Goal: Task Accomplishment & Management: Use online tool/utility

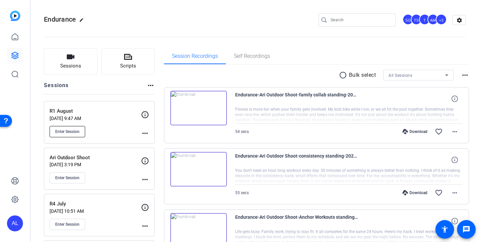
click at [75, 132] on span "Enter Session" at bounding box center [67, 131] width 24 height 5
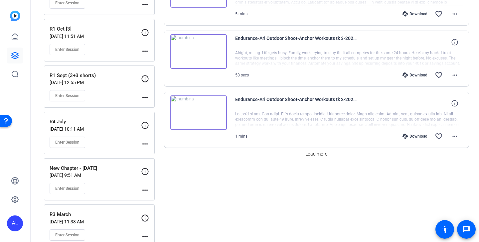
scroll to position [553, 0]
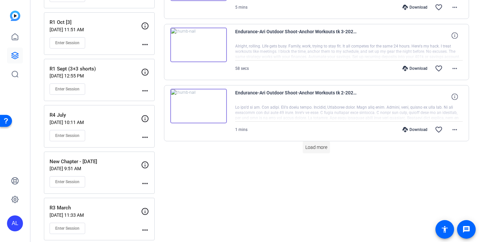
click at [313, 151] on span "Load more" at bounding box center [316, 147] width 22 height 7
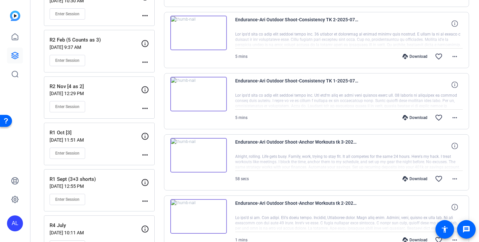
scroll to position [407, 0]
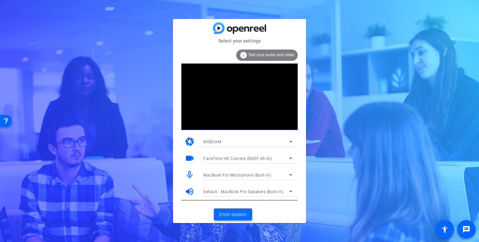
click at [226, 217] on span "Enter session" at bounding box center [233, 214] width 28 height 7
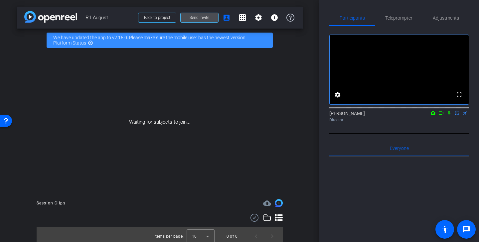
click at [192, 18] on span "Send invite" at bounding box center [200, 17] width 20 height 5
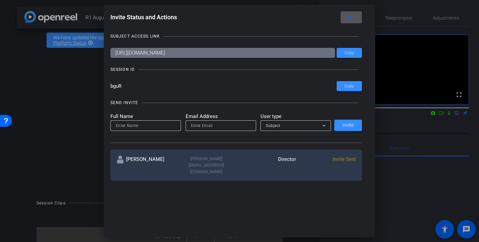
click at [0, 0] on span at bounding box center [0, 0] width 0 height 0
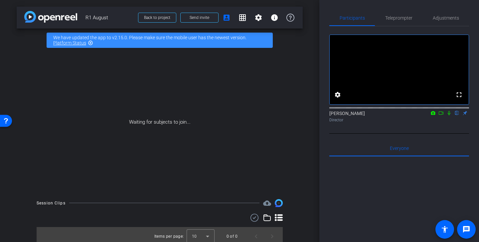
click at [91, 44] on mat-icon "highlight_off" at bounding box center [90, 42] width 5 height 5
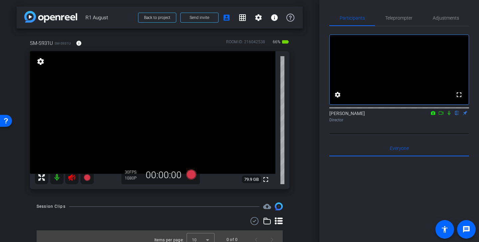
click at [73, 180] on icon at bounding box center [72, 178] width 8 height 8
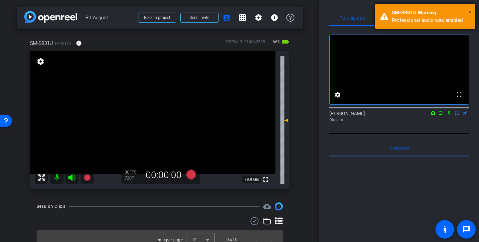
click at [470, 12] on span "×" at bounding box center [470, 12] width 4 height 8
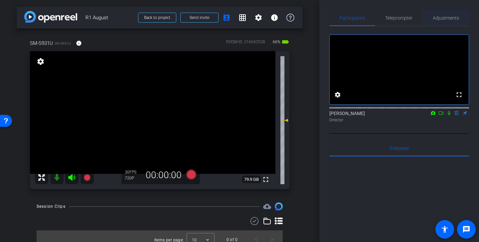
click at [453, 20] on span "Adjustments" at bounding box center [446, 18] width 26 height 5
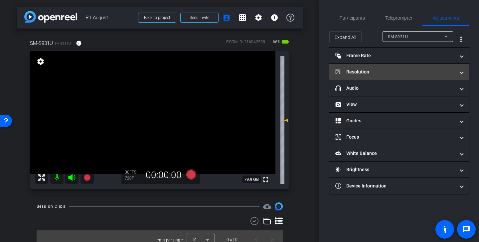
click at [405, 73] on mat-panel-title "Resolution" at bounding box center [395, 72] width 120 height 7
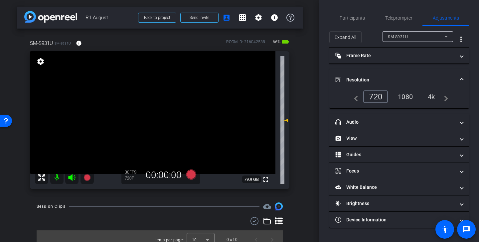
click at [407, 98] on div "1080" at bounding box center [405, 96] width 25 height 11
click at [410, 79] on mat-panel-title "Resolution" at bounding box center [395, 80] width 120 height 7
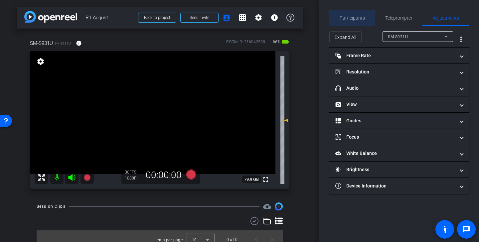
click at [358, 18] on span "Participants" at bounding box center [352, 18] width 25 height 5
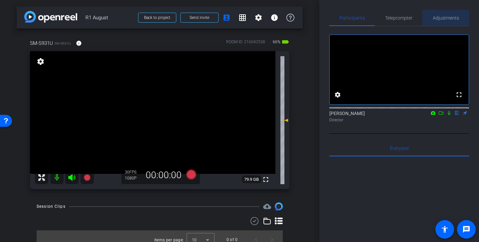
click at [456, 16] on span "Adjustments" at bounding box center [446, 18] width 26 height 5
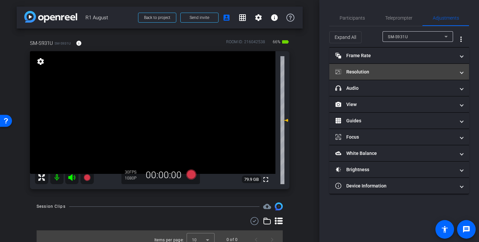
click at [413, 75] on mat-expansion-panel-header "Resolution" at bounding box center [399, 72] width 140 height 16
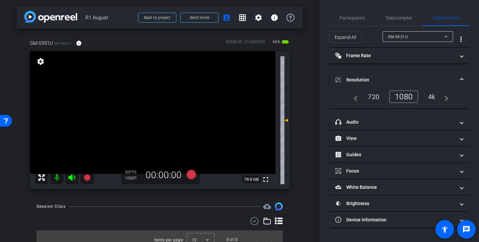
click at [412, 80] on mat-panel-title "Resolution" at bounding box center [395, 80] width 120 height 7
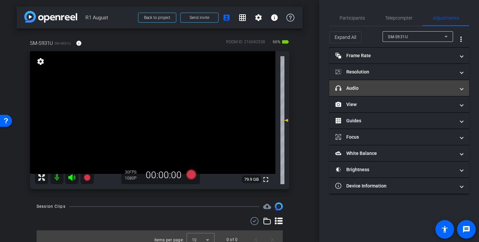
click at [393, 91] on mat-panel-title "headphone icon Audio" at bounding box center [395, 88] width 120 height 7
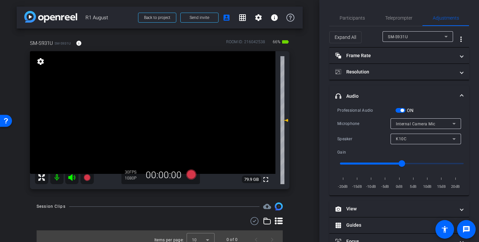
click at [432, 94] on mat-panel-title "headphone icon Audio" at bounding box center [395, 96] width 120 height 7
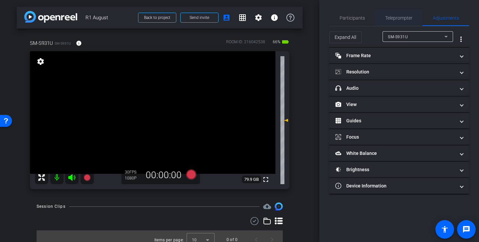
click at [400, 20] on span "Teleprompter" at bounding box center [398, 18] width 27 height 5
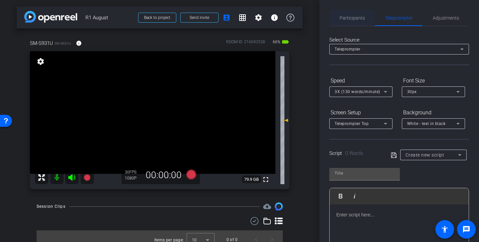
click at [356, 16] on span "Participants" at bounding box center [352, 18] width 25 height 5
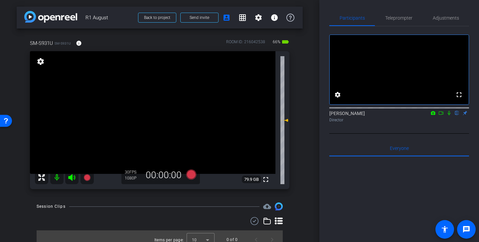
scroll to position [7, 0]
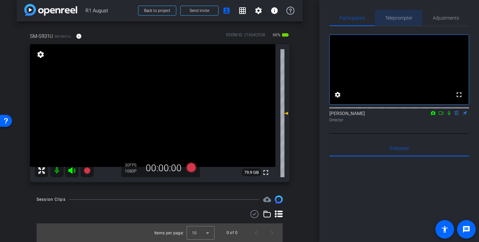
click at [406, 14] on span "Teleprompter" at bounding box center [398, 18] width 27 height 16
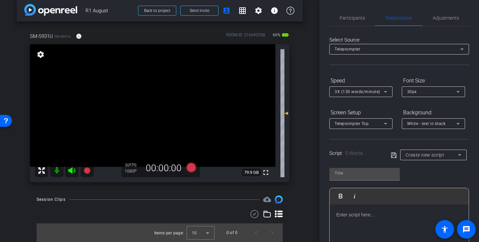
scroll to position [24, 0]
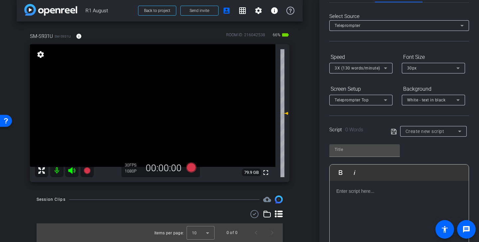
click at [427, 134] on div "Create new script" at bounding box center [432, 131] width 53 height 8
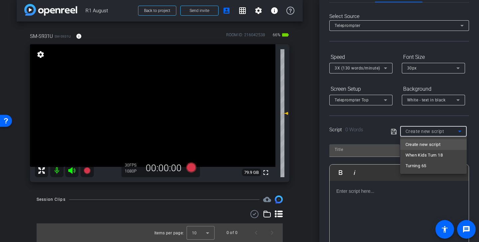
click at [472, 152] on div at bounding box center [239, 121] width 479 height 242
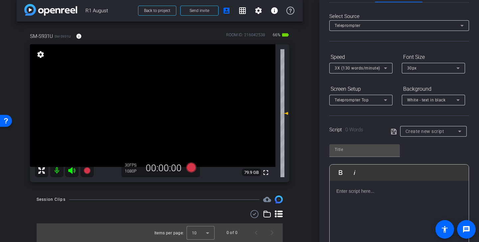
scroll to position [0, 0]
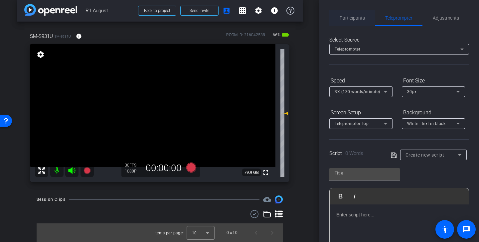
click at [349, 20] on span "Participants" at bounding box center [352, 18] width 25 height 5
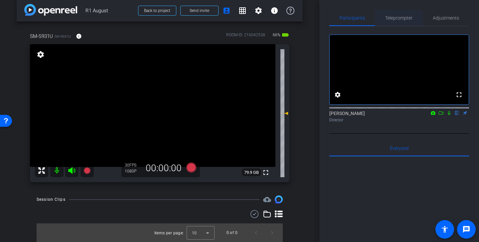
click at [396, 18] on span "Teleprompter" at bounding box center [398, 18] width 27 height 5
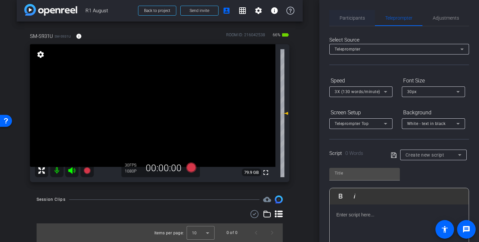
click at [355, 19] on span "Participants" at bounding box center [352, 18] width 25 height 5
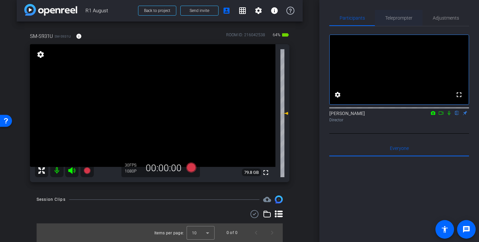
click at [401, 21] on span "Teleprompter" at bounding box center [398, 18] width 27 height 16
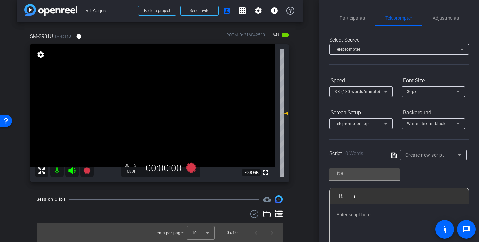
click at [440, 162] on div at bounding box center [433, 163] width 67 height 7
click at [454, 14] on span "Adjustments" at bounding box center [446, 18] width 26 height 16
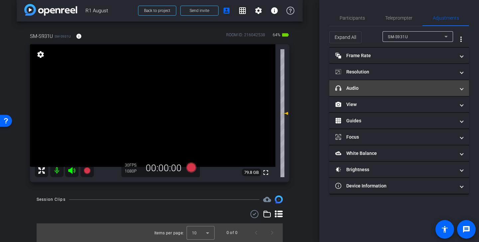
click at [407, 89] on mat-panel-title "headphone icon Audio" at bounding box center [395, 88] width 120 height 7
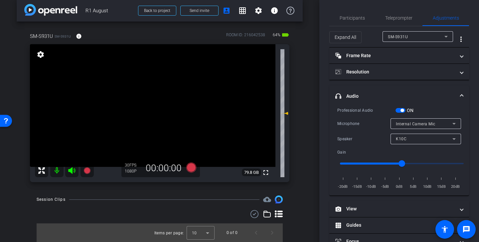
click at [440, 122] on div "Internal Camera Mic" at bounding box center [424, 124] width 57 height 8
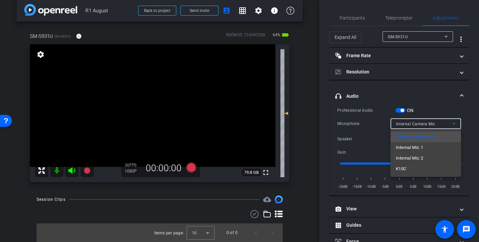
click at [426, 89] on div at bounding box center [239, 121] width 479 height 242
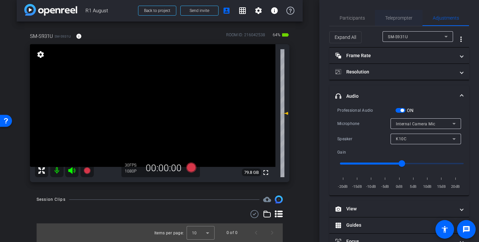
click at [395, 16] on span "Teleprompter" at bounding box center [398, 18] width 27 height 5
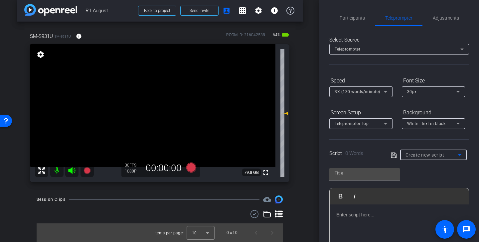
click at [438, 153] on span "Create new script" at bounding box center [425, 154] width 39 height 5
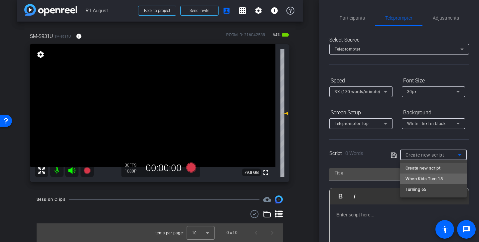
click at [436, 178] on span "When Kids Turn 18" at bounding box center [424, 179] width 37 height 8
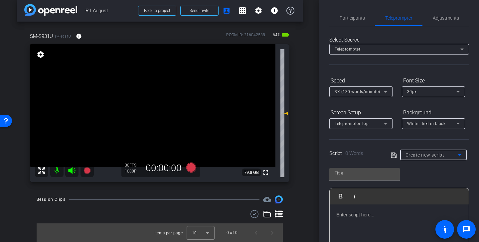
type input "When Kids Turn 18"
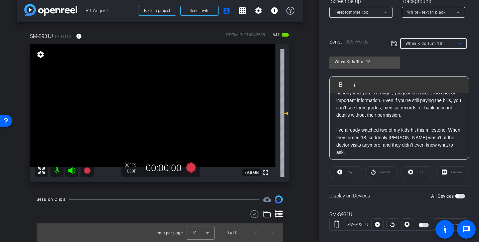
scroll to position [78, 0]
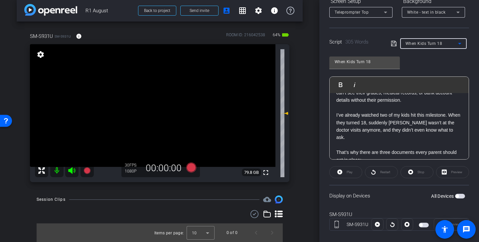
click at [424, 223] on span "button" at bounding box center [424, 225] width 10 height 5
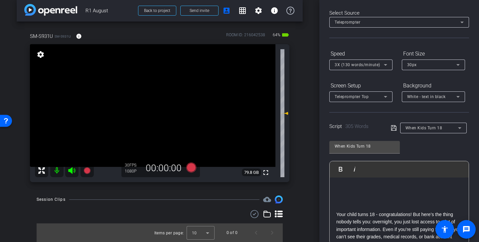
scroll to position [0, 0]
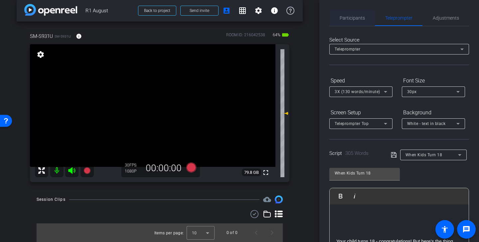
click at [359, 13] on span "Participants" at bounding box center [352, 18] width 25 height 16
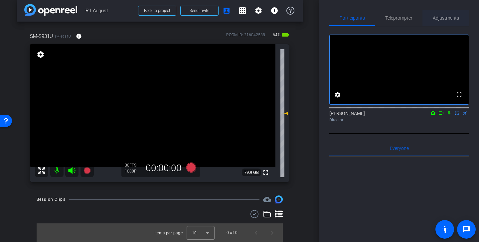
click at [455, 16] on span "Adjustments" at bounding box center [446, 18] width 26 height 5
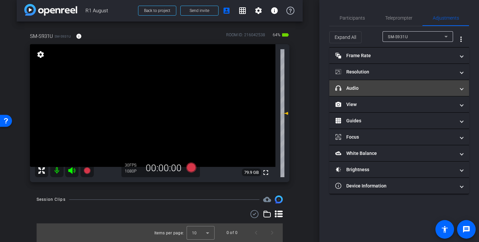
click at [401, 89] on mat-panel-title "headphone icon Audio" at bounding box center [395, 88] width 120 height 7
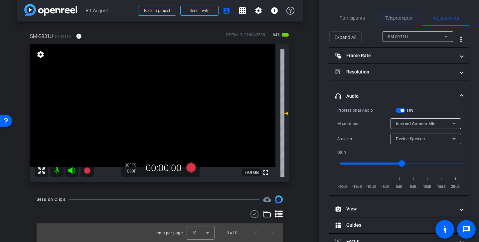
click at [406, 19] on span "Teleprompter" at bounding box center [398, 18] width 27 height 5
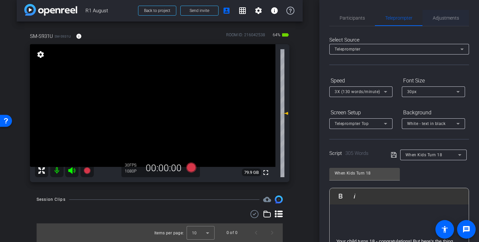
click at [440, 18] on span "Adjustments" at bounding box center [446, 18] width 26 height 5
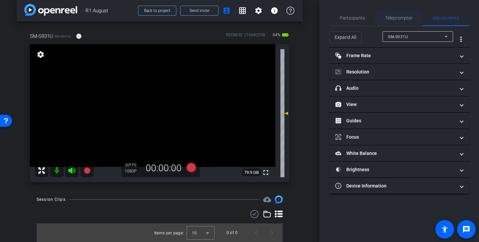
click at [400, 14] on span "Teleprompter" at bounding box center [398, 18] width 27 height 16
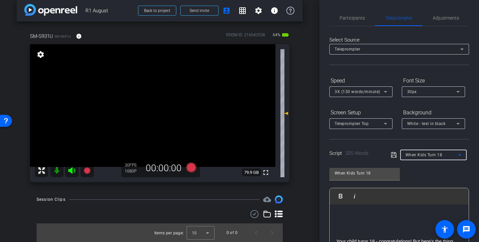
click at [425, 157] on span "When Kids Turn 18" at bounding box center [424, 155] width 37 height 5
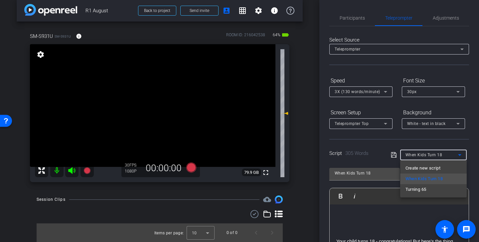
click at [436, 31] on div at bounding box center [239, 121] width 479 height 242
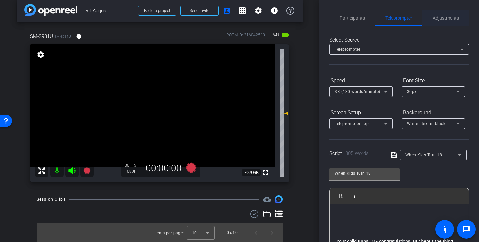
click at [449, 16] on span "Adjustments" at bounding box center [446, 18] width 26 height 5
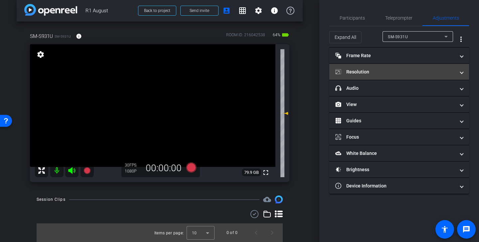
click at [419, 69] on mat-panel-title "Resolution" at bounding box center [395, 72] width 120 height 7
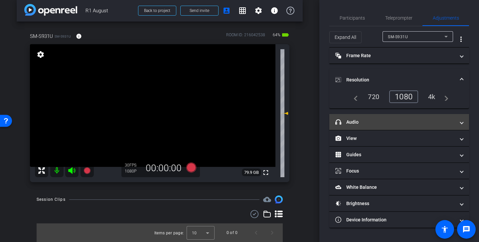
click at [416, 125] on mat-panel-title "headphone icon Audio" at bounding box center [395, 122] width 120 height 7
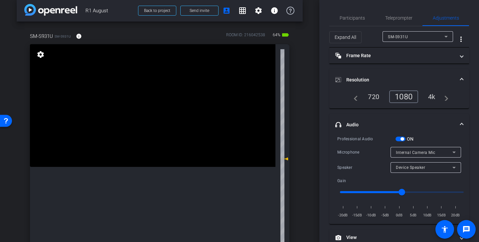
click at [436, 75] on mat-expansion-panel-header "Resolution" at bounding box center [399, 79] width 140 height 21
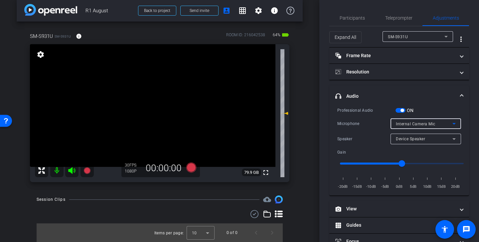
click at [439, 125] on div "Internal Camera Mic" at bounding box center [424, 124] width 57 height 8
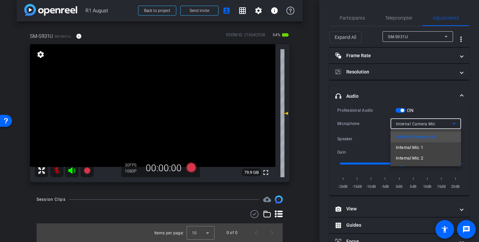
click at [474, 145] on div at bounding box center [239, 121] width 479 height 242
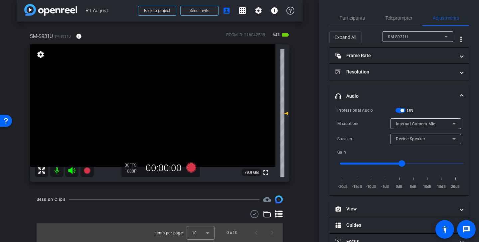
click at [447, 142] on div "Device Speaker" at bounding box center [424, 139] width 57 height 8
click at [448, 140] on div at bounding box center [239, 121] width 479 height 242
click at [442, 125] on div "Internal Camera Mic" at bounding box center [424, 124] width 57 height 8
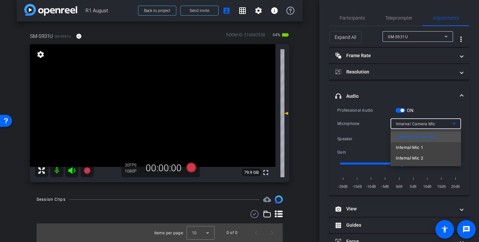
click at [442, 125] on div at bounding box center [239, 121] width 479 height 242
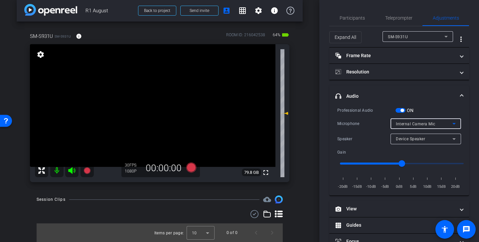
click at [424, 123] on span "Internal Camera Mic" at bounding box center [416, 124] width 40 height 5
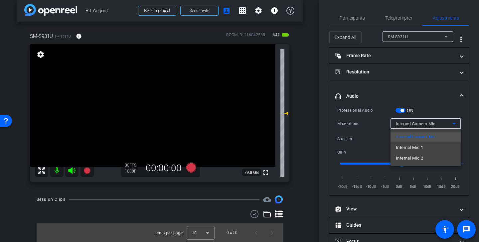
click at [457, 107] on div at bounding box center [239, 121] width 479 height 242
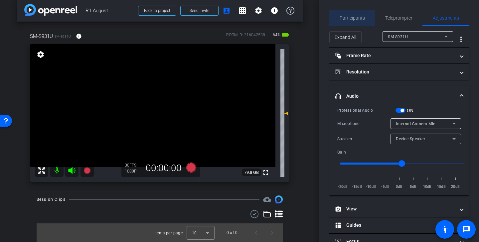
click at [362, 19] on span "Participants" at bounding box center [352, 18] width 25 height 5
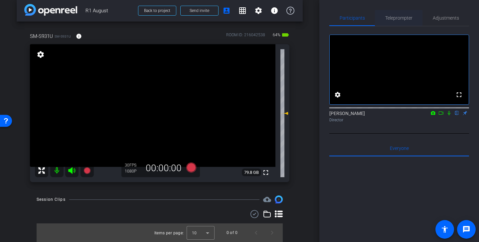
click at [401, 20] on span "Teleprompter" at bounding box center [398, 18] width 27 height 5
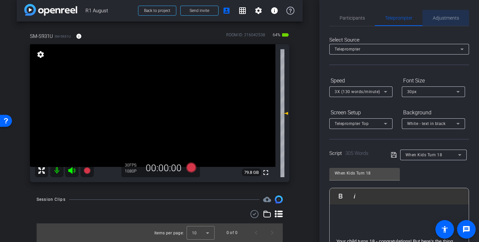
click at [447, 19] on span "Adjustments" at bounding box center [446, 18] width 26 height 5
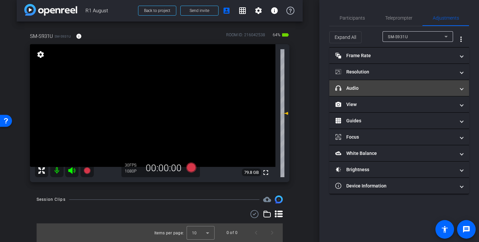
click at [407, 88] on mat-panel-title "headphone icon Audio" at bounding box center [395, 88] width 120 height 7
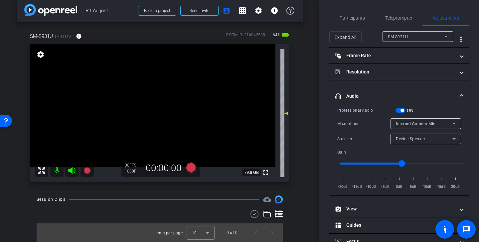
click at [402, 108] on span "button" at bounding box center [401, 110] width 10 height 5
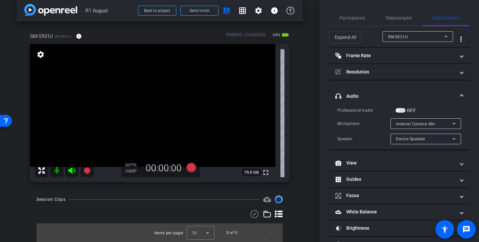
click at [401, 110] on span "button" at bounding box center [401, 110] width 10 height 5
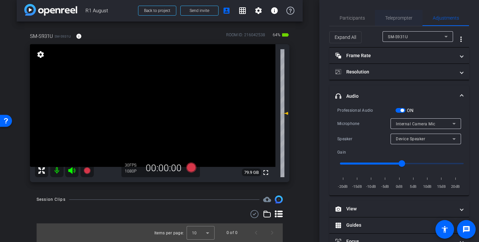
click at [407, 18] on span "Teleprompter" at bounding box center [398, 18] width 27 height 5
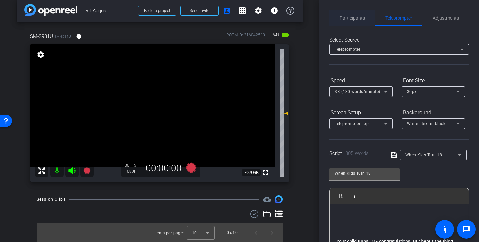
click at [361, 19] on span "Participants" at bounding box center [352, 18] width 25 height 5
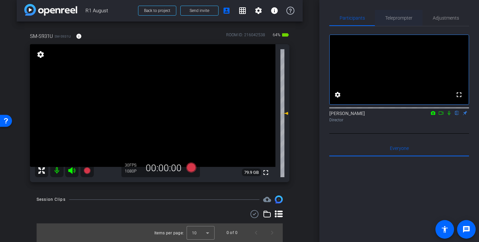
click at [401, 17] on span "Teleprompter" at bounding box center [398, 18] width 27 height 5
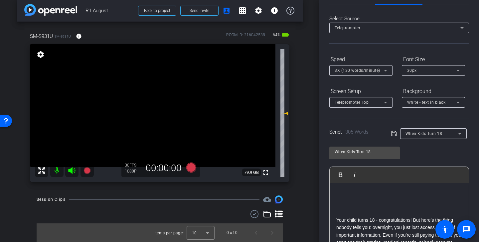
scroll to position [22, 0]
click at [428, 107] on div at bounding box center [433, 110] width 63 height 7
click at [429, 99] on div "White - text in black" at bounding box center [431, 102] width 49 height 8
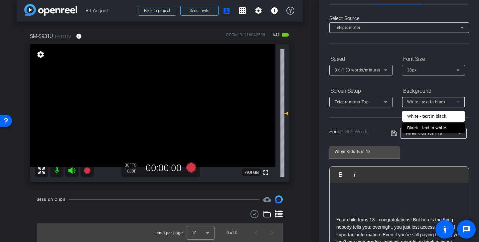
click at [427, 129] on div "Black - text in white" at bounding box center [426, 128] width 39 height 8
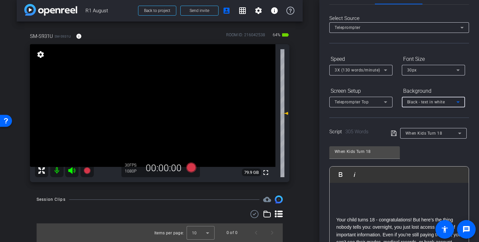
scroll to position [3, 0]
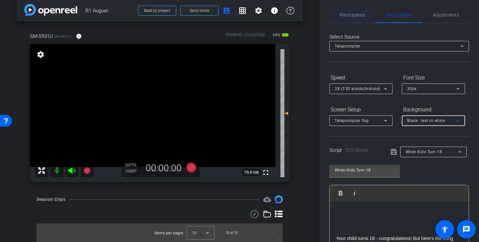
click at [361, 16] on span "Participants" at bounding box center [352, 15] width 25 height 5
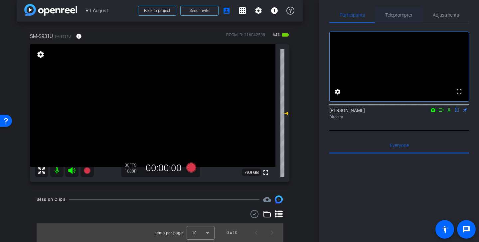
click at [407, 13] on span "Teleprompter" at bounding box center [398, 15] width 27 height 5
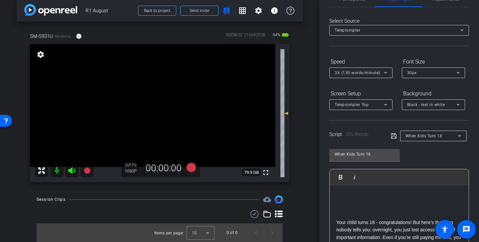
scroll to position [0, 0]
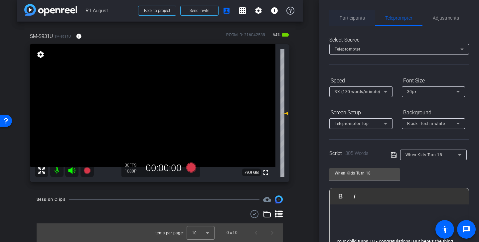
click at [359, 22] on span "Participants" at bounding box center [352, 18] width 25 height 16
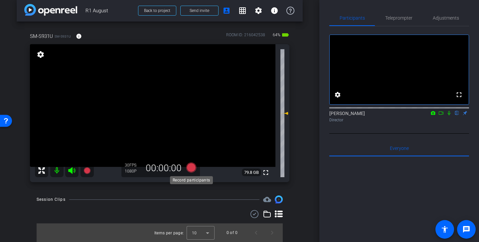
click at [191, 167] on icon at bounding box center [191, 168] width 10 height 10
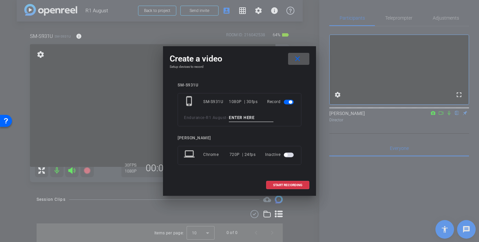
click at [246, 116] on input at bounding box center [251, 118] width 45 height 8
drag, startPoint x: 258, startPoint y: 118, endPoint x: 185, endPoint y: 118, distance: 72.9
click at [185, 118] on div "Endurance - R1 August - 18 tk 1" at bounding box center [239, 118] width 111 height 8
type input "18 tk 1"
click at [299, 57] on mat-icon "close" at bounding box center [297, 59] width 8 height 8
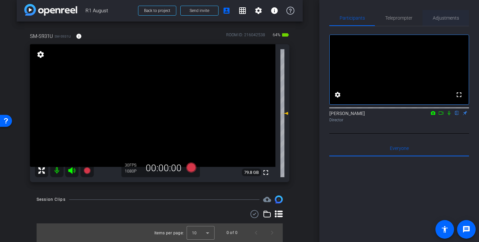
click at [450, 18] on span "Adjustments" at bounding box center [446, 18] width 26 height 5
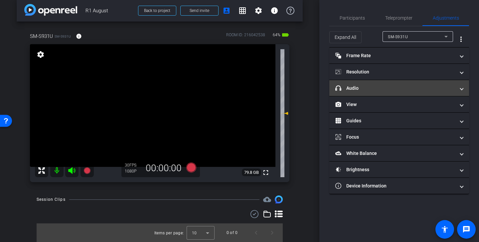
click at [389, 87] on mat-panel-title "headphone icon Audio" at bounding box center [395, 88] width 120 height 7
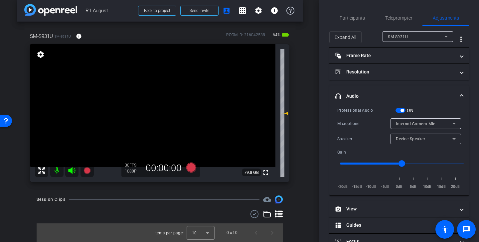
click at [402, 112] on button "ON" at bounding box center [401, 110] width 10 height 5
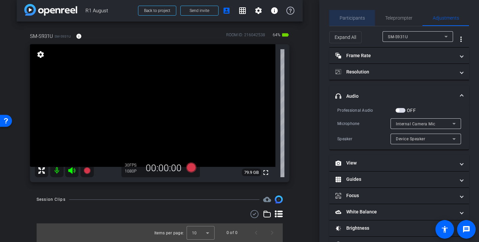
click at [364, 17] on span "Participants" at bounding box center [352, 18] width 25 height 5
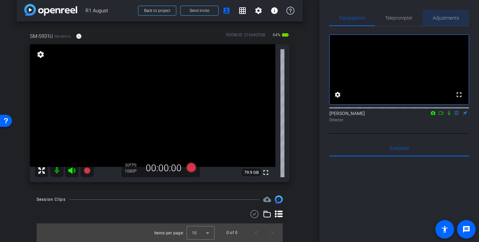
click at [447, 17] on span "Adjustments" at bounding box center [446, 18] width 26 height 5
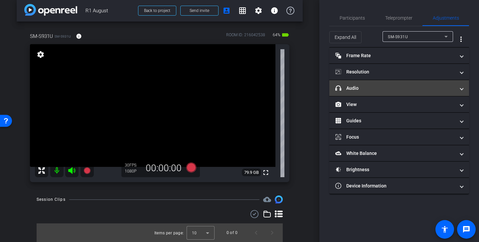
click at [408, 88] on mat-panel-title "headphone icon Audio" at bounding box center [395, 88] width 120 height 7
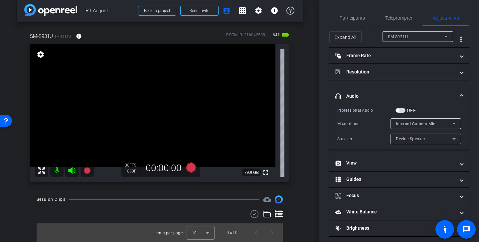
click at [400, 111] on span "button" at bounding box center [401, 110] width 10 height 5
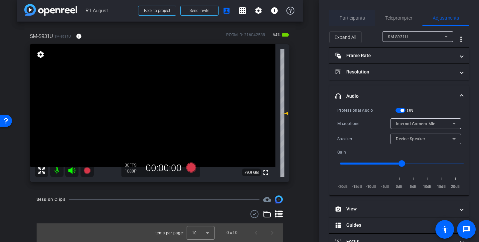
click at [361, 20] on span "Participants" at bounding box center [352, 18] width 25 height 5
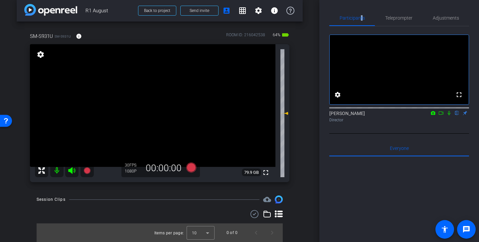
click at [442, 115] on icon at bounding box center [441, 112] width 5 height 3
click at [406, 19] on span "Teleprompter" at bounding box center [398, 18] width 27 height 5
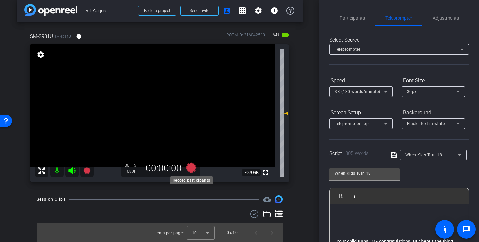
click at [192, 167] on icon at bounding box center [191, 168] width 10 height 10
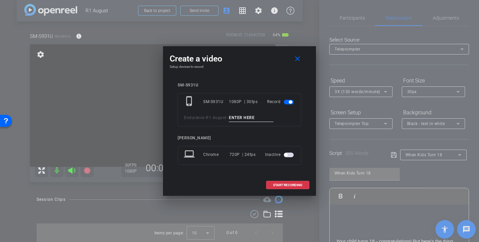
click at [249, 118] on input at bounding box center [251, 118] width 45 height 8
paste input "18 tk 1"
type input "18 tk 1"
click at [287, 186] on span "START RECORDING" at bounding box center [287, 185] width 29 height 3
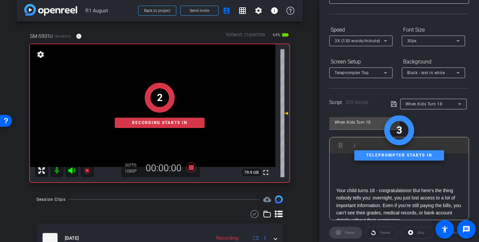
scroll to position [76, 0]
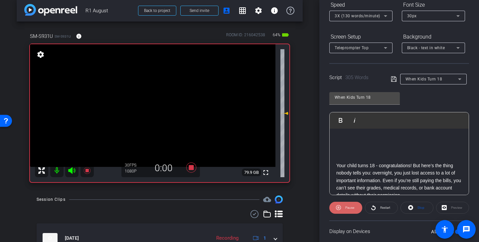
click at [345, 208] on span "Pause" at bounding box center [349, 208] width 9 height 4
click at [345, 208] on span "Play" at bounding box center [349, 207] width 8 height 9
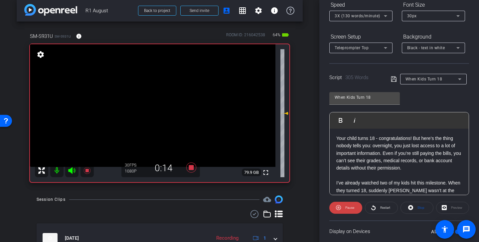
scroll to position [0, 0]
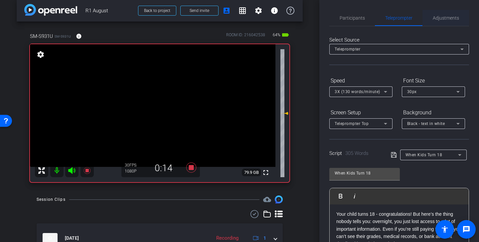
click at [442, 18] on span "Adjustments" at bounding box center [446, 18] width 26 height 5
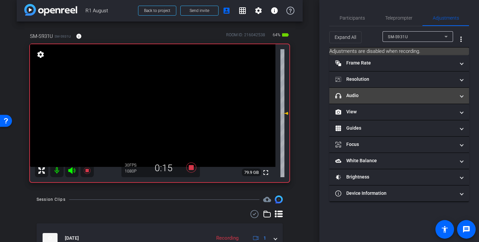
click at [396, 100] on mat-expansion-panel-header "headphone icon Audio" at bounding box center [399, 96] width 140 height 16
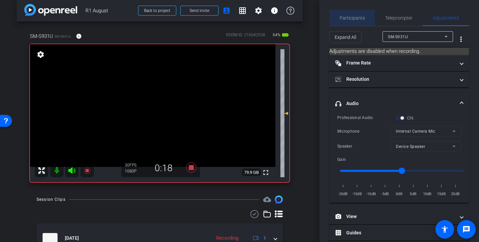
click at [358, 17] on span "Participants" at bounding box center [352, 18] width 25 height 5
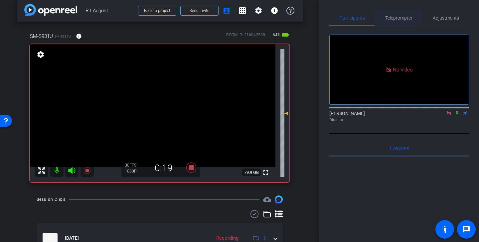
click at [405, 17] on span "Teleprompter" at bounding box center [398, 18] width 27 height 5
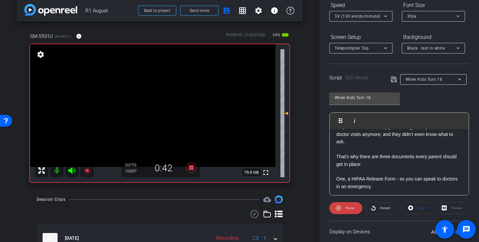
scroll to position [110, 0]
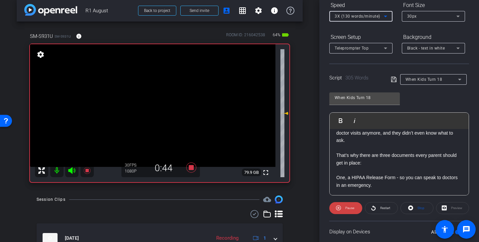
click at [377, 15] on span "3X (130 words/minute)" at bounding box center [358, 16] width 46 height 5
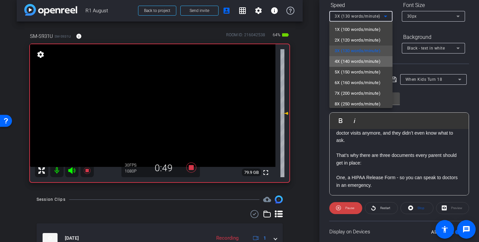
click at [372, 63] on span "4X (140 words/minute)" at bounding box center [358, 62] width 46 height 8
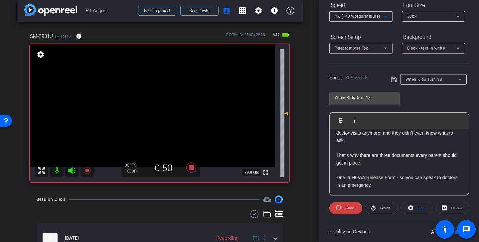
click at [370, 13] on div "4X (140 words/minute)" at bounding box center [359, 16] width 49 height 8
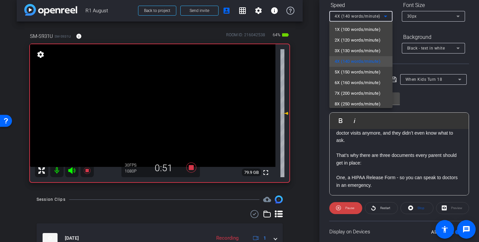
click at [419, 110] on div at bounding box center [239, 121] width 479 height 242
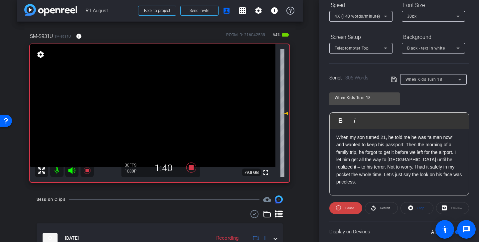
scroll to position [257, 0]
click at [352, 206] on span "Pause" at bounding box center [349, 208] width 9 height 4
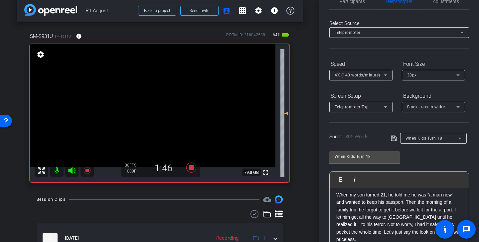
scroll to position [0, 0]
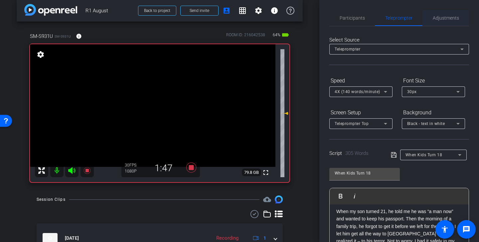
click at [440, 16] on span "Adjustments" at bounding box center [446, 18] width 26 height 5
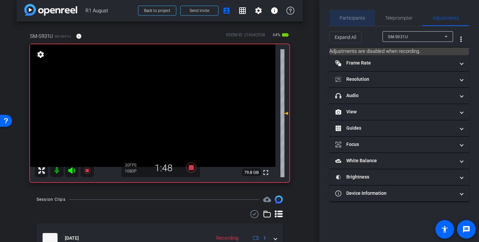
click at [365, 17] on div "Participants" at bounding box center [352, 18] width 46 height 16
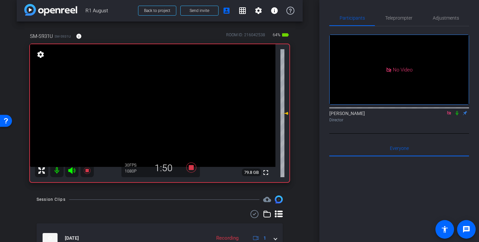
click at [450, 111] on icon at bounding box center [448, 113] width 5 height 5
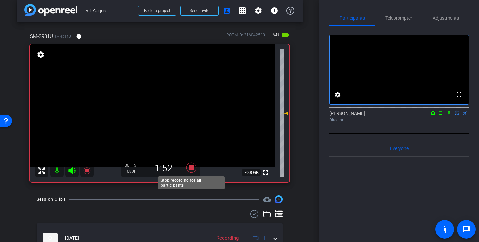
click at [191, 166] on icon at bounding box center [191, 168] width 10 height 10
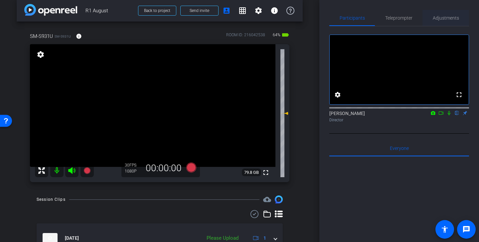
click at [451, 11] on span "Adjustments" at bounding box center [446, 18] width 26 height 16
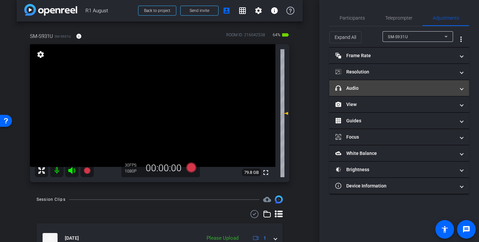
click at [401, 87] on mat-panel-title "headphone icon Audio" at bounding box center [395, 88] width 120 height 7
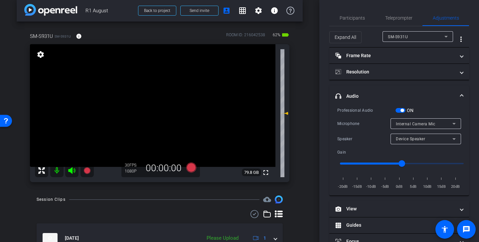
click at [403, 109] on span "button" at bounding box center [402, 110] width 3 height 3
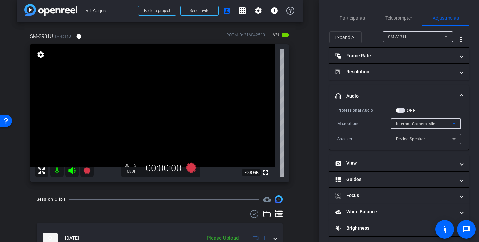
click at [431, 123] on span "Internal Camera Mic" at bounding box center [416, 124] width 40 height 5
click at [446, 104] on div at bounding box center [239, 121] width 479 height 242
click at [399, 109] on span "button" at bounding box center [397, 110] width 3 height 3
click at [434, 122] on span "Internal Camera Mic" at bounding box center [416, 124] width 40 height 5
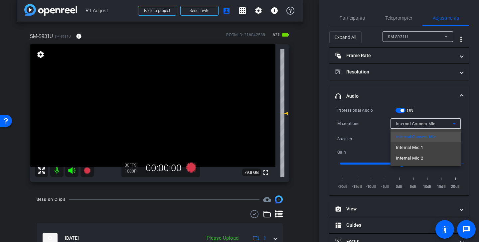
click at [437, 99] on div at bounding box center [239, 121] width 479 height 242
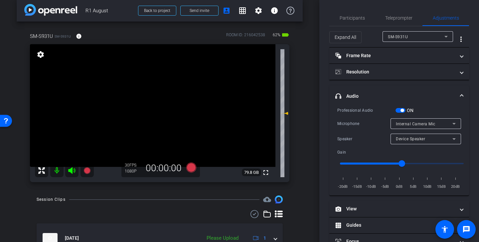
click at [405, 111] on span "button" at bounding box center [401, 110] width 10 height 5
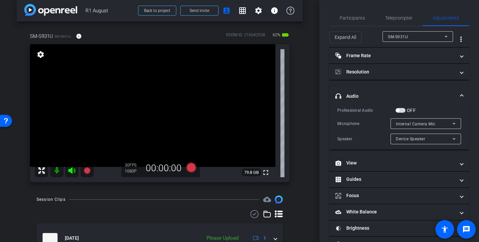
click at [402, 109] on span "button" at bounding box center [401, 110] width 10 height 5
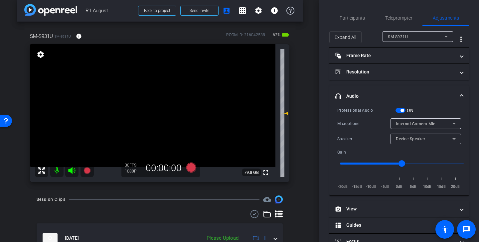
click at [402, 109] on span "button" at bounding box center [402, 110] width 3 height 3
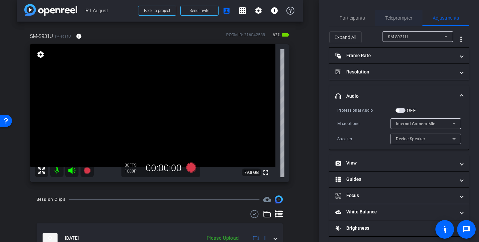
click at [402, 18] on span "Teleprompter" at bounding box center [398, 18] width 27 height 5
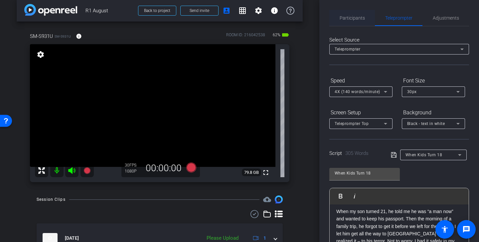
click at [354, 17] on span "Participants" at bounding box center [352, 18] width 25 height 5
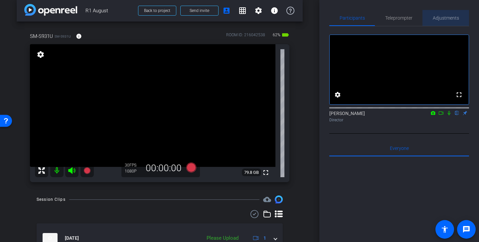
click at [442, 10] on span "Adjustments" at bounding box center [446, 18] width 26 height 16
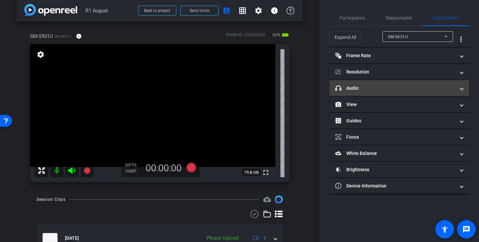
click at [410, 88] on mat-panel-title "headphone icon Audio" at bounding box center [395, 88] width 120 height 7
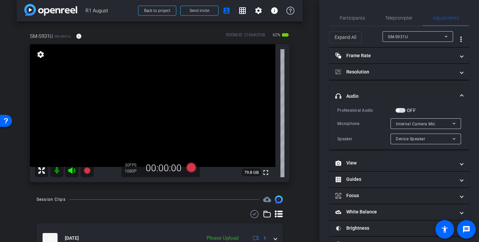
click at [402, 110] on span "button" at bounding box center [401, 110] width 10 height 5
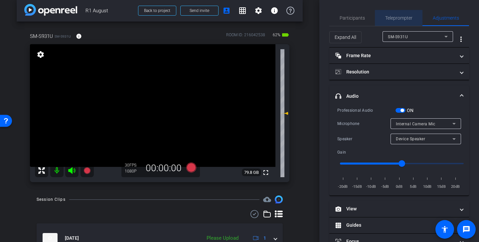
click at [402, 18] on span "Teleprompter" at bounding box center [398, 18] width 27 height 5
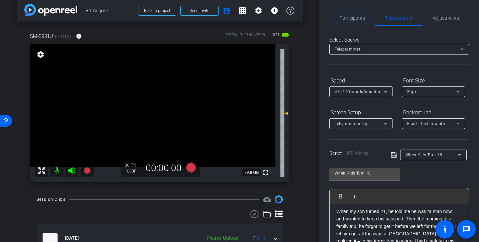
click at [365, 17] on div "Participants" at bounding box center [352, 18] width 46 height 16
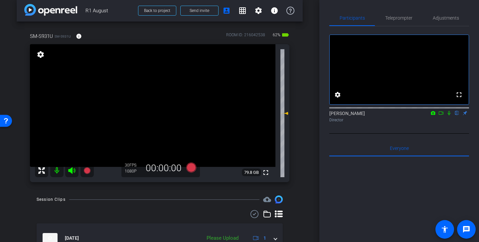
click at [439, 115] on icon at bounding box center [440, 113] width 5 height 5
click at [411, 13] on span "Teleprompter" at bounding box center [398, 18] width 27 height 16
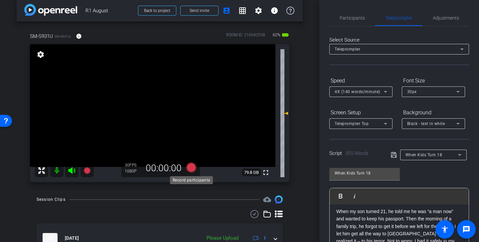
click at [192, 168] on icon at bounding box center [191, 168] width 10 height 10
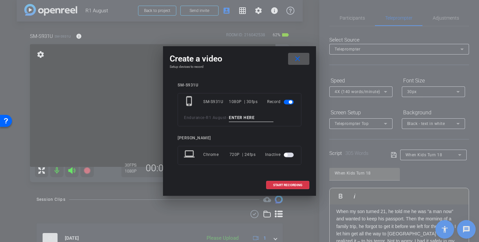
click at [252, 118] on input at bounding box center [251, 118] width 45 height 8
paste input "18 tk 1"
type input "18 tk 2"
click at [285, 186] on span "START RECORDING" at bounding box center [287, 185] width 29 height 3
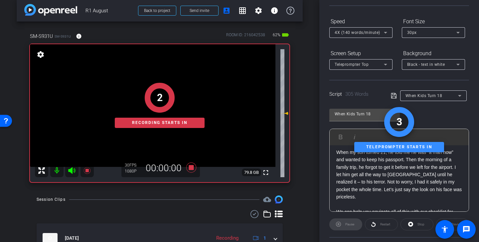
scroll to position [84, 0]
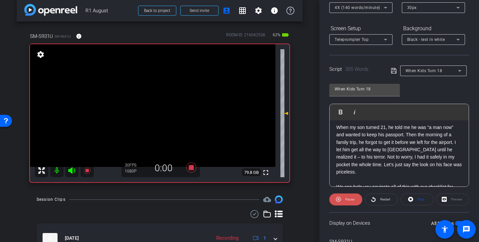
click at [350, 200] on span "Pause" at bounding box center [349, 200] width 9 height 4
click at [350, 200] on span "Play" at bounding box center [350, 200] width 6 height 4
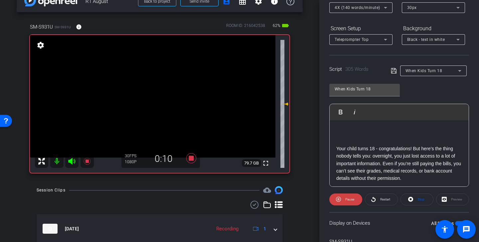
scroll to position [24, 0]
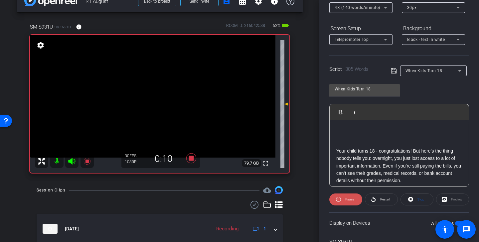
click at [354, 196] on span "Pause" at bounding box center [349, 199] width 11 height 9
click at [388, 203] on span "Restart" at bounding box center [385, 199] width 12 height 9
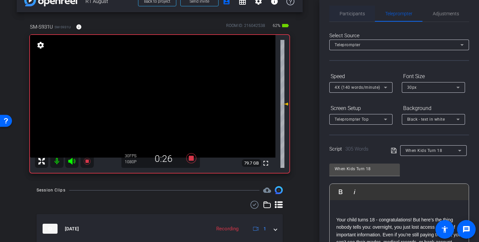
scroll to position [0, 0]
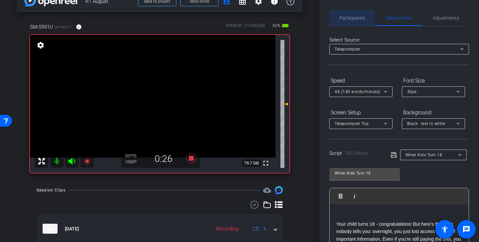
click at [357, 19] on span "Participants" at bounding box center [352, 18] width 25 height 5
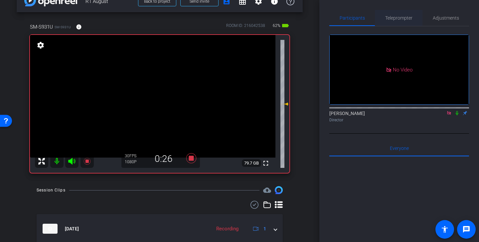
click at [394, 19] on span "Teleprompter" at bounding box center [398, 18] width 27 height 5
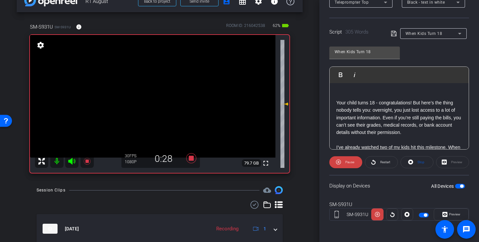
scroll to position [44, 0]
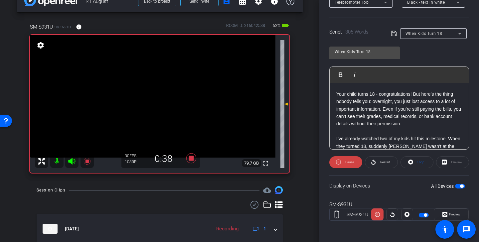
click at [73, 160] on icon at bounding box center [72, 161] width 8 height 8
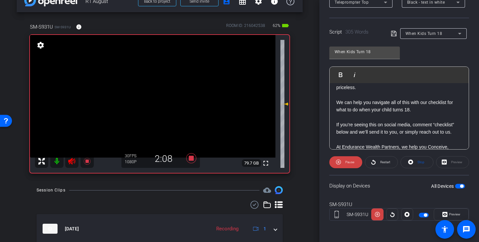
scroll to position [304, 0]
click at [194, 156] on icon at bounding box center [191, 158] width 16 height 12
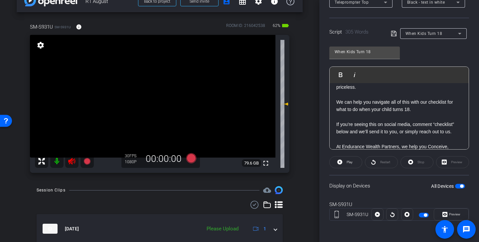
click at [74, 161] on icon at bounding box center [72, 161] width 8 height 8
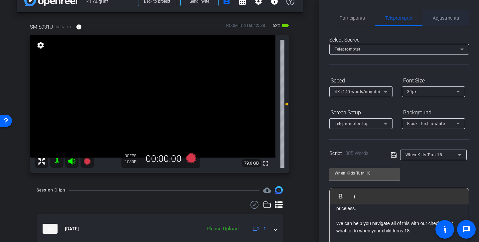
click at [445, 24] on span "Adjustments" at bounding box center [446, 18] width 26 height 16
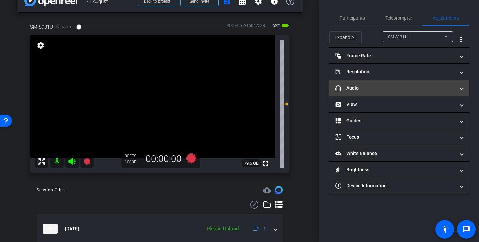
click at [392, 89] on mat-panel-title "headphone icon Audio" at bounding box center [395, 88] width 120 height 7
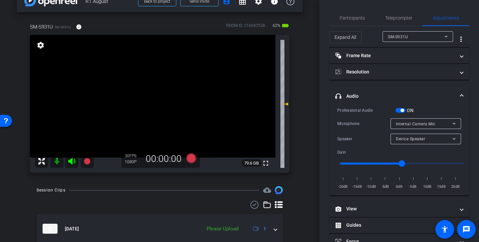
click at [399, 112] on span "button" at bounding box center [401, 110] width 10 height 5
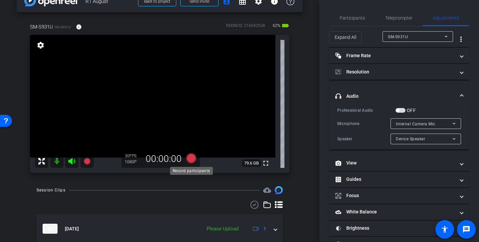
click at [192, 159] on icon at bounding box center [191, 158] width 10 height 10
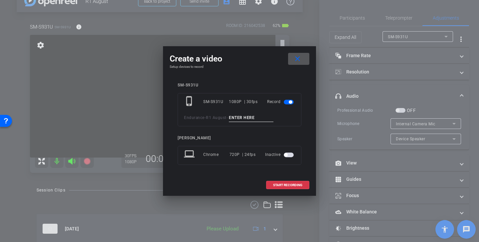
click at [244, 117] on input at bounding box center [251, 118] width 45 height 8
paste input "18 tk 1"
type input "18 tk 1"
click at [297, 56] on mat-icon "close" at bounding box center [297, 59] width 8 height 8
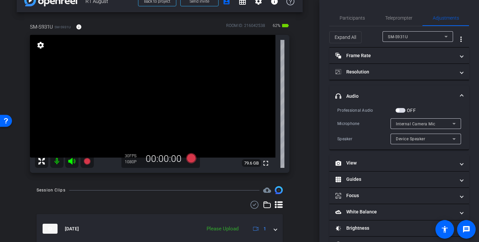
click at [403, 111] on span "button" at bounding box center [401, 110] width 10 height 5
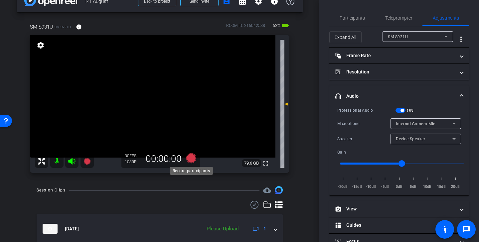
click at [189, 160] on icon at bounding box center [191, 158] width 10 height 10
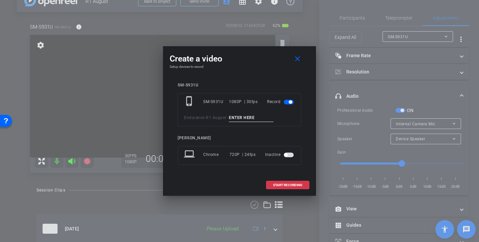
click at [247, 115] on input at bounding box center [251, 118] width 45 height 8
paste input "18 tk 1"
type input "18 tk 3"
click at [292, 186] on span "START RECORDING" at bounding box center [287, 185] width 29 height 3
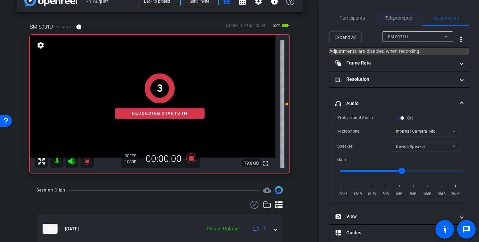
click at [396, 16] on span "Teleprompter" at bounding box center [398, 18] width 27 height 5
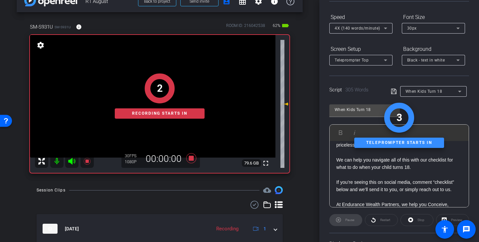
scroll to position [72, 0]
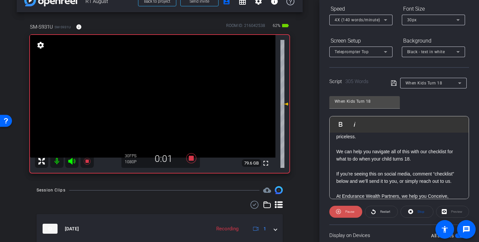
click at [350, 212] on span "Pause" at bounding box center [349, 212] width 9 height 4
click at [350, 212] on span "Play" at bounding box center [350, 212] width 6 height 4
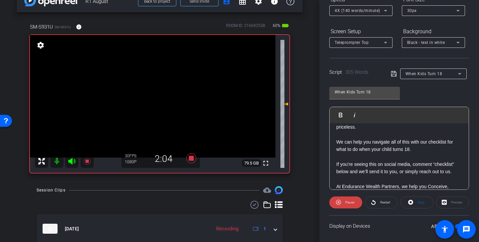
scroll to position [84, 0]
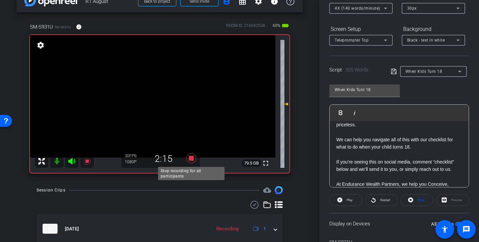
click at [193, 160] on icon at bounding box center [191, 158] width 10 height 10
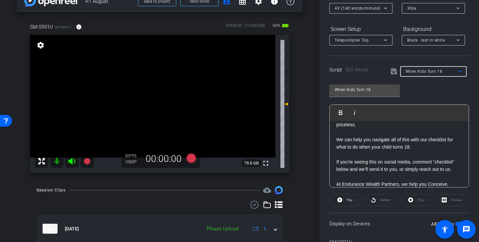
click at [428, 70] on span "When Kids Turn 18" at bounding box center [424, 71] width 37 height 5
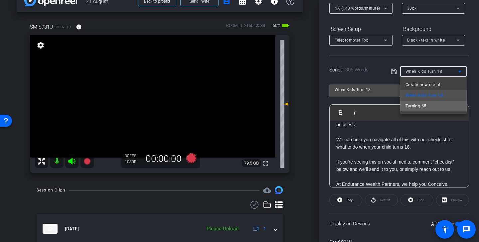
click at [448, 105] on mat-option "Turning 65" at bounding box center [433, 106] width 67 height 11
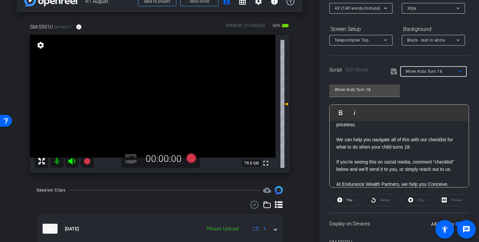
type input "Turning 65"
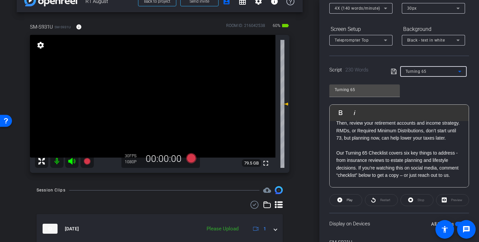
scroll to position [0, 0]
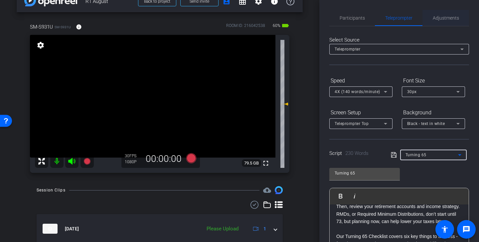
click at [442, 19] on span "Adjustments" at bounding box center [446, 18] width 26 height 5
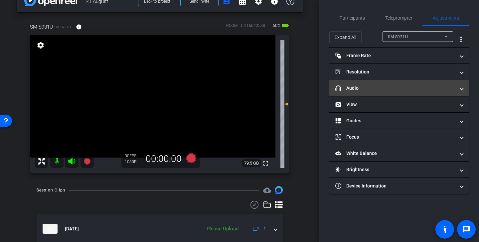
click at [414, 84] on mat-expansion-panel-header "headphone icon Audio" at bounding box center [399, 88] width 140 height 16
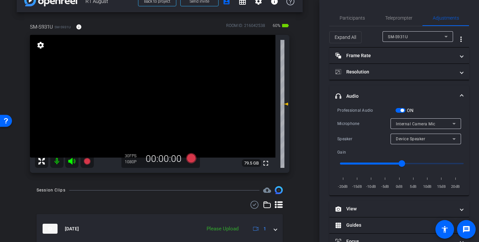
click at [402, 109] on span "button" at bounding box center [402, 110] width 3 height 3
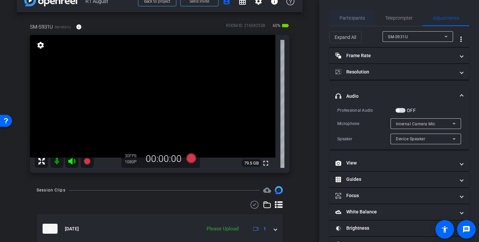
click at [354, 17] on span "Participants" at bounding box center [352, 18] width 25 height 5
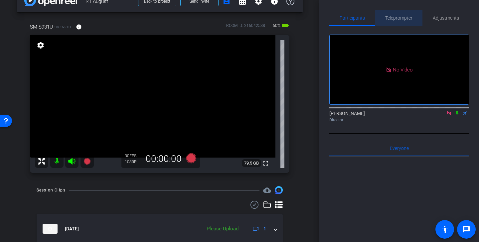
click at [406, 23] on span "Teleprompter" at bounding box center [398, 18] width 27 height 16
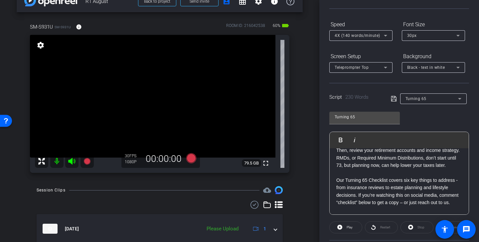
scroll to position [181, 0]
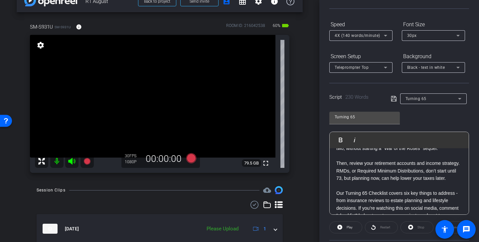
click at [440, 99] on div "Turning 65" at bounding box center [432, 98] width 53 height 8
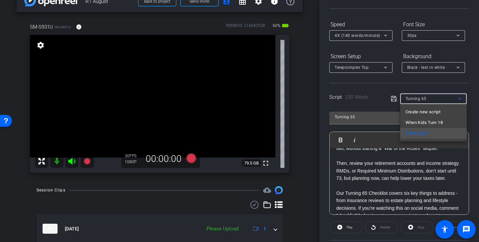
click at [475, 117] on div at bounding box center [239, 121] width 479 height 242
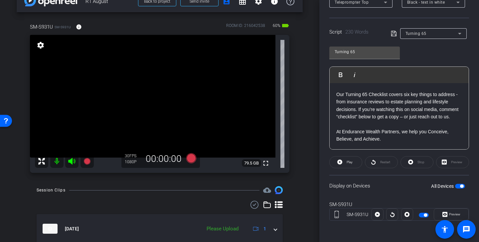
scroll to position [0, 0]
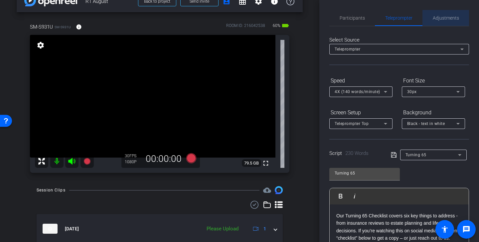
click at [444, 22] on span "Adjustments" at bounding box center [446, 18] width 26 height 16
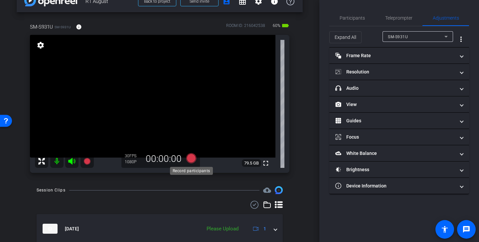
click at [191, 161] on icon at bounding box center [191, 158] width 10 height 10
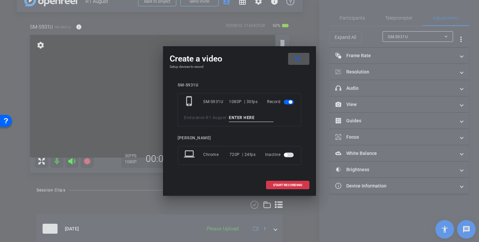
click at [245, 117] on input at bounding box center [251, 118] width 45 height 8
drag, startPoint x: 257, startPoint y: 119, endPoint x: 205, endPoint y: 119, distance: 51.6
click at [205, 119] on div "Endurance - R1 August - 65 TK 1" at bounding box center [239, 118] width 111 height 8
type input "65 TK 1"
click at [300, 61] on mat-icon "close" at bounding box center [297, 59] width 8 height 8
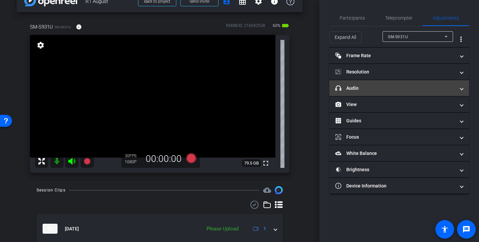
click at [373, 89] on mat-panel-title "headphone icon Audio" at bounding box center [395, 88] width 120 height 7
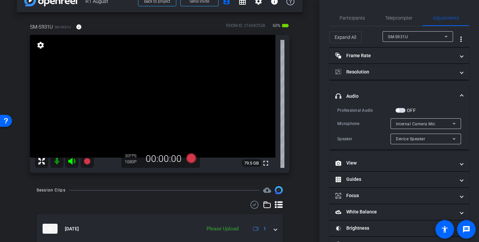
click at [400, 108] on span "button" at bounding box center [401, 110] width 10 height 5
click at [403, 21] on span "Teleprompter" at bounding box center [398, 18] width 27 height 16
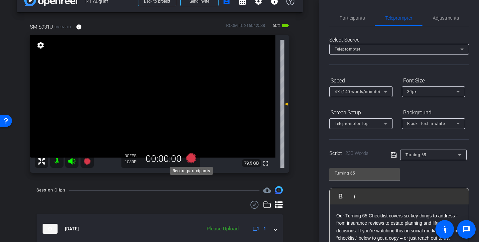
click at [194, 161] on icon at bounding box center [191, 158] width 16 height 12
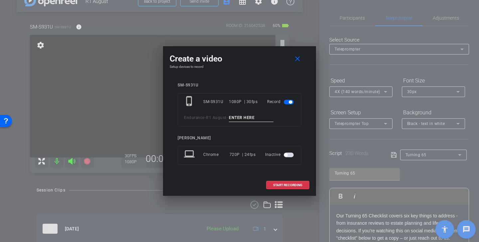
click at [257, 117] on input at bounding box center [251, 118] width 45 height 8
paste input "65 TK 1"
type input "65 TK 1"
click at [292, 184] on span "START RECORDING" at bounding box center [287, 185] width 29 height 3
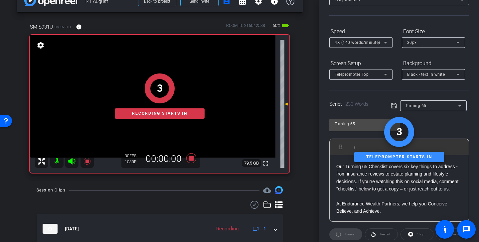
scroll to position [70, 0]
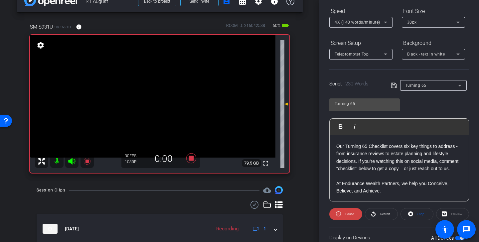
click at [347, 215] on span "Pause" at bounding box center [349, 214] width 9 height 4
click at [347, 215] on span "Play" at bounding box center [350, 214] width 6 height 4
click at [70, 159] on icon at bounding box center [72, 161] width 8 height 8
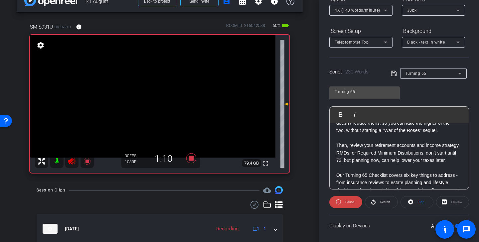
scroll to position [176, 0]
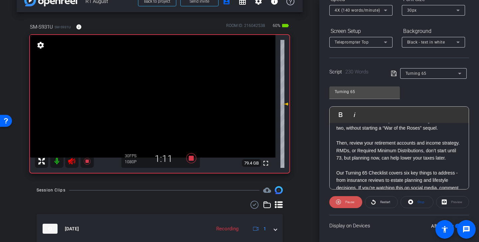
click at [356, 203] on span at bounding box center [345, 202] width 33 height 16
click at [191, 160] on icon at bounding box center [191, 158] width 10 height 10
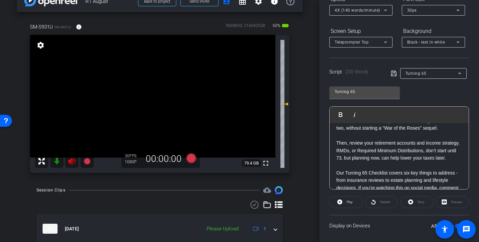
click at [75, 162] on icon at bounding box center [72, 161] width 8 height 8
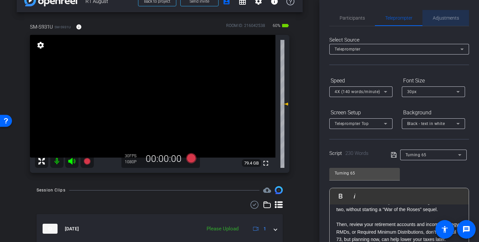
click at [439, 24] on span "Adjustments" at bounding box center [446, 18] width 26 height 16
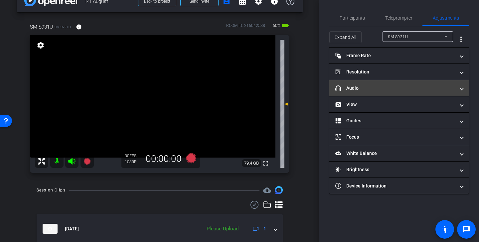
click at [392, 87] on mat-panel-title "headphone icon Audio" at bounding box center [395, 88] width 120 height 7
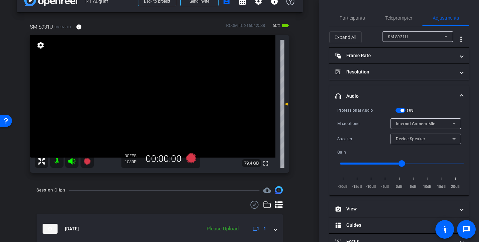
click at [406, 112] on label "ON" at bounding box center [410, 110] width 8 height 7
click at [406, 112] on button "ON" at bounding box center [401, 110] width 10 height 5
click at [399, 24] on span "Teleprompter" at bounding box center [398, 18] width 27 height 16
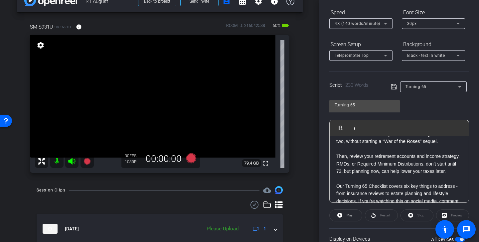
scroll to position [80, 0]
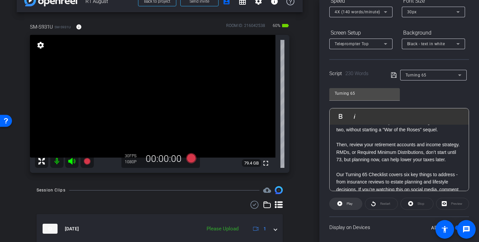
click at [347, 209] on span at bounding box center [346, 204] width 32 height 16
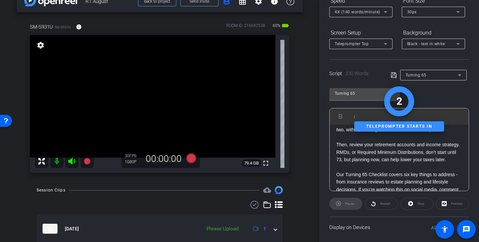
click at [380, 12] on div "4X (140 words/minute)" at bounding box center [359, 12] width 49 height 8
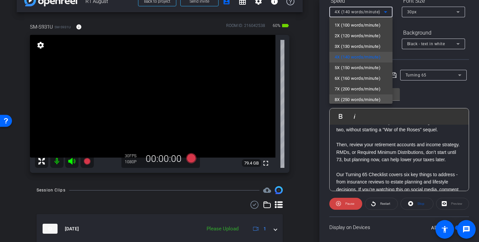
click at [366, 97] on span "8X (250 words/minute)" at bounding box center [358, 100] width 46 height 8
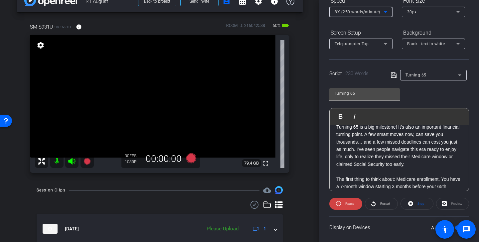
scroll to position [77, 0]
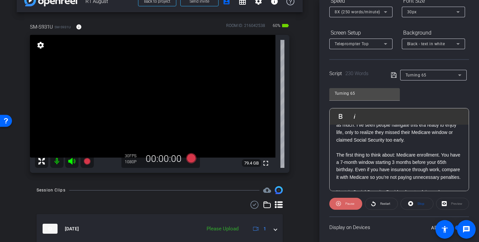
click at [353, 204] on span "Pause" at bounding box center [349, 204] width 9 height 4
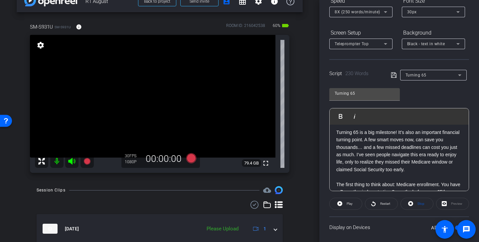
scroll to position [46, 0]
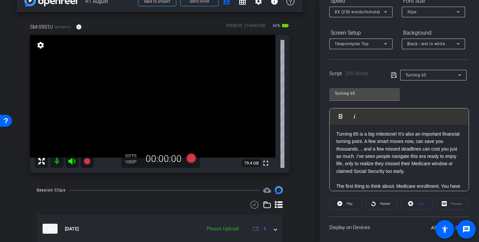
click at [363, 150] on p "Turning 65 is a big milestone! It’s also an important financial turning point. …" at bounding box center [399, 152] width 126 height 45
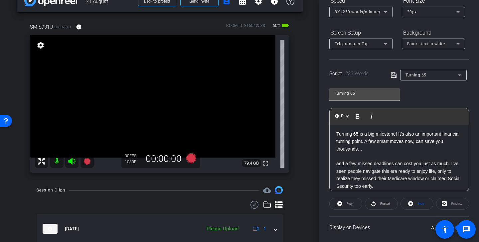
click at [395, 75] on icon at bounding box center [394, 75] width 6 height 8
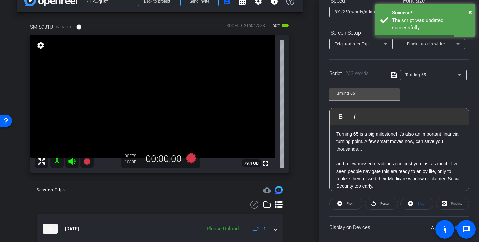
scroll to position [73, 0]
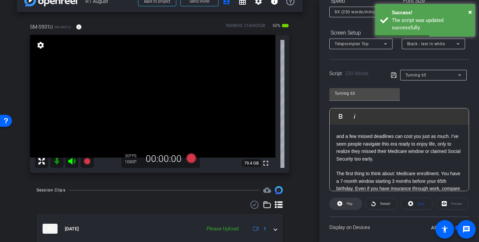
click at [346, 204] on span "Play" at bounding box center [349, 203] width 8 height 9
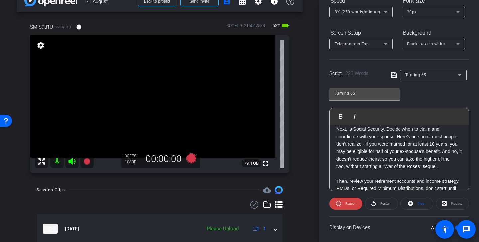
scroll to position [159, 0]
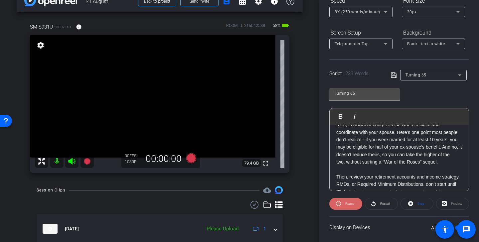
click at [351, 205] on span "Pause" at bounding box center [349, 204] width 9 height 4
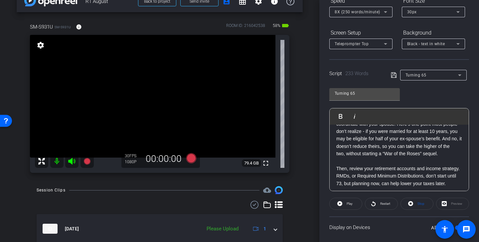
scroll to position [154, 0]
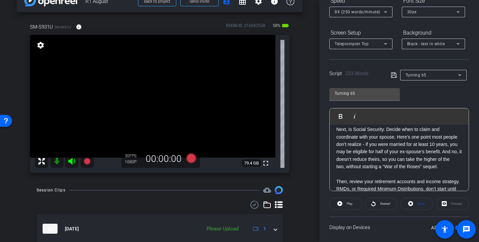
click at [440, 153] on p "Next, is Social Security. Decide when to claim and coordinate with your spouse.…" at bounding box center [399, 148] width 126 height 45
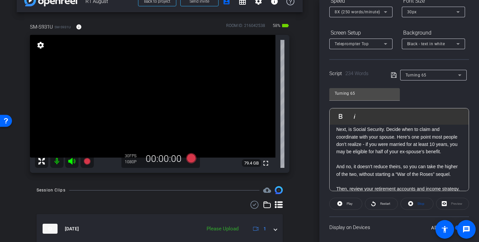
click at [393, 77] on icon at bounding box center [394, 75] width 6 height 8
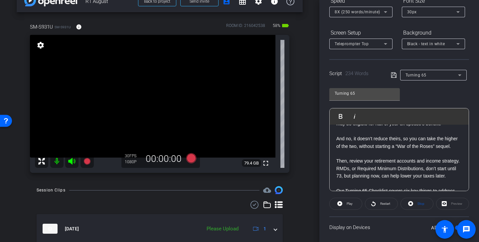
scroll to position [187, 0]
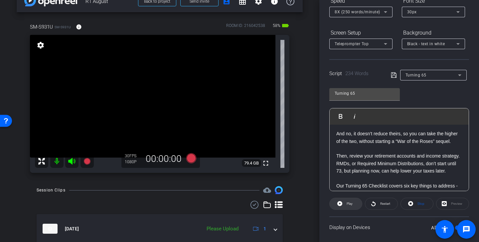
click at [349, 206] on span "Play" at bounding box center [349, 203] width 8 height 9
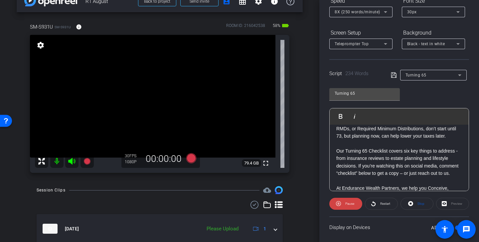
scroll to position [223, 0]
click at [348, 208] on span "Pause" at bounding box center [349, 203] width 11 height 9
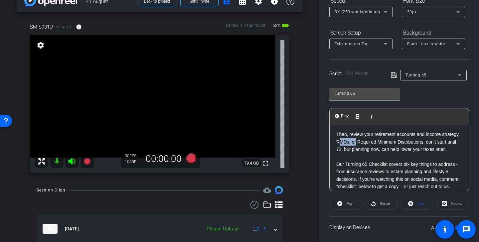
drag, startPoint x: 356, startPoint y: 142, endPoint x: 341, endPoint y: 141, distance: 15.7
click at [341, 141] on p "Then, review your retirement accounts and income strategy. RMDs, or Required Mi…" at bounding box center [399, 142] width 126 height 22
click at [393, 75] on icon at bounding box center [394, 75] width 6 height 8
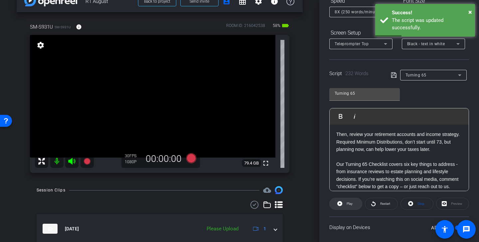
click at [354, 205] on span at bounding box center [346, 204] width 32 height 16
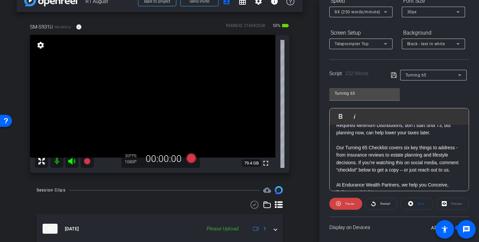
scroll to position [237, 0]
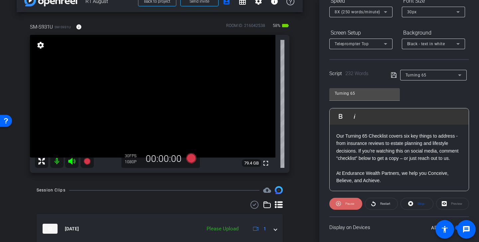
click at [354, 205] on span at bounding box center [345, 204] width 33 height 16
click at [359, 151] on p "Our Turning 65 Checklist covers six key things to address - from insurance revi…" at bounding box center [399, 147] width 126 height 30
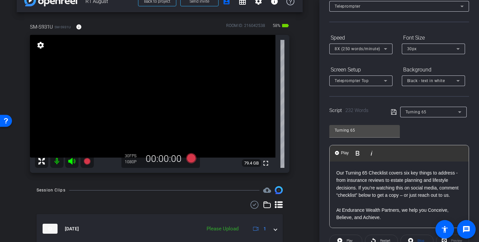
scroll to position [0, 0]
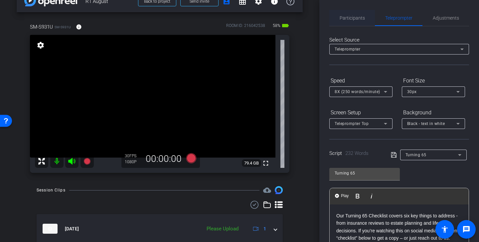
click at [353, 13] on span "Participants" at bounding box center [352, 18] width 25 height 16
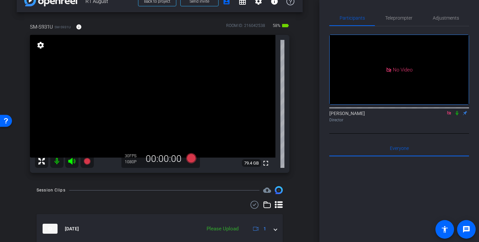
click at [450, 111] on icon at bounding box center [449, 113] width 4 height 4
click at [441, 115] on icon at bounding box center [440, 113] width 5 height 5
click at [400, 18] on span "Teleprompter" at bounding box center [398, 18] width 27 height 5
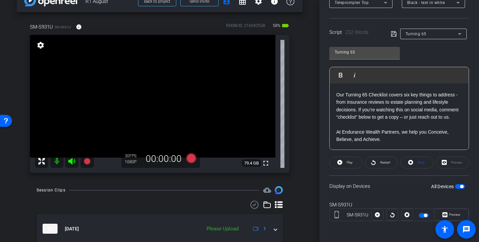
scroll to position [121, 0]
click at [384, 164] on span "Restart" at bounding box center [385, 162] width 10 height 4
click at [349, 162] on span "Pause" at bounding box center [349, 162] width 9 height 4
click at [193, 159] on icon at bounding box center [191, 158] width 10 height 10
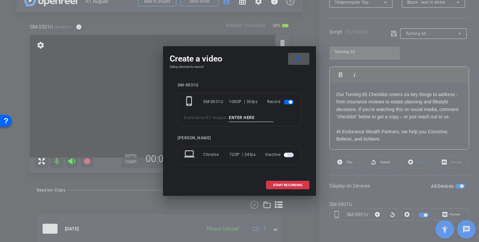
click at [303, 56] on span at bounding box center [298, 59] width 21 height 16
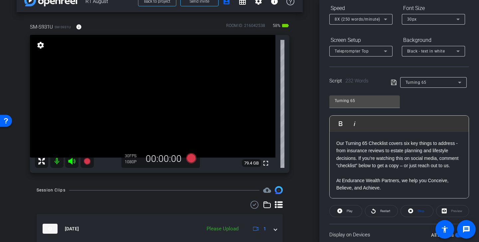
scroll to position [0, 0]
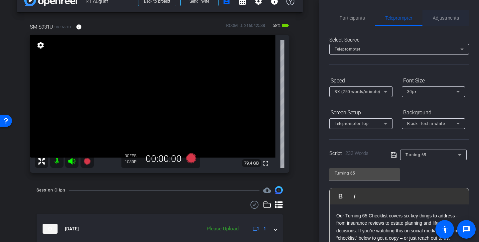
click at [444, 18] on span "Adjustments" at bounding box center [446, 18] width 26 height 5
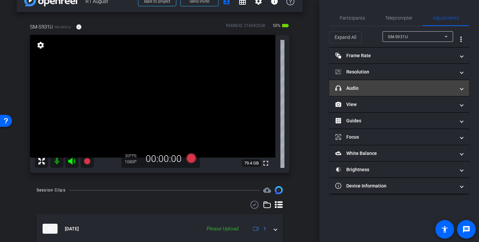
click at [387, 91] on mat-panel-title "headphone icon Audio" at bounding box center [395, 88] width 120 height 7
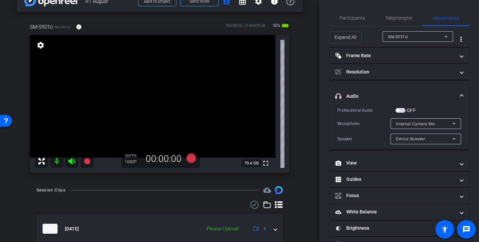
click at [403, 108] on span "button" at bounding box center [401, 110] width 10 height 5
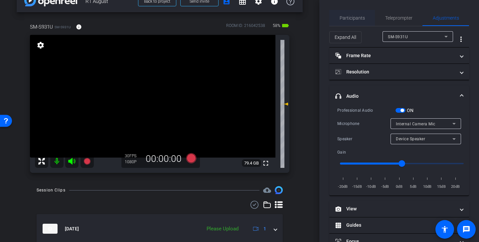
click at [357, 20] on span "Participants" at bounding box center [352, 18] width 25 height 5
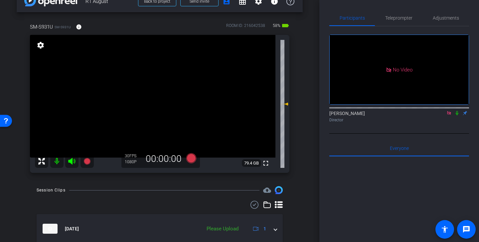
click at [201, 157] on video at bounding box center [153, 96] width 246 height 123
click at [191, 157] on icon at bounding box center [191, 158] width 10 height 10
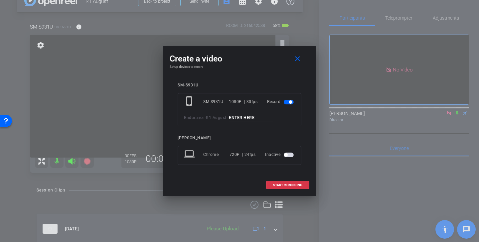
click at [240, 114] on input at bounding box center [251, 118] width 45 height 8
paste input "65 TK 1"
type input "65 TK 2"
click at [285, 187] on span "START RECORDING" at bounding box center [287, 185] width 29 height 3
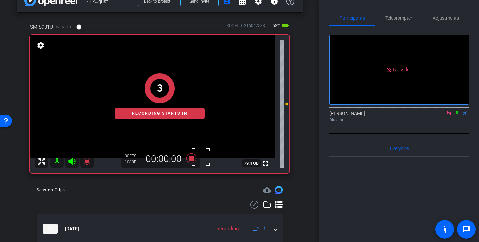
click at [72, 160] on div "3 Recording starts in" at bounding box center [160, 96] width 260 height 154
click at [399, 19] on span "Teleprompter" at bounding box center [398, 18] width 27 height 5
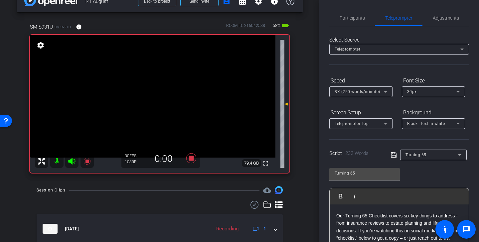
click at [71, 160] on icon at bounding box center [71, 161] width 7 height 7
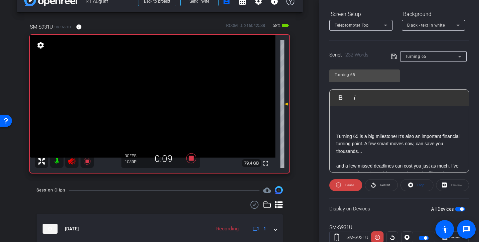
scroll to position [26, 0]
click at [349, 186] on span "Pause" at bounding box center [349, 185] width 9 height 4
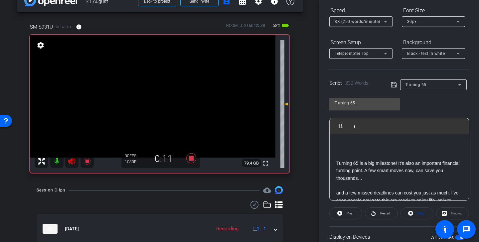
scroll to position [45, 0]
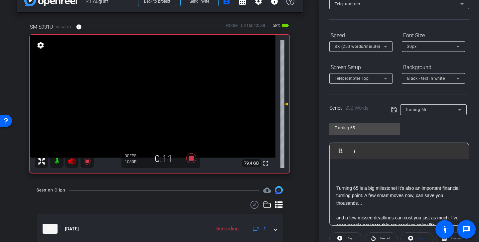
click at [364, 48] on span "8X (250 words/minute)" at bounding box center [358, 46] width 46 height 5
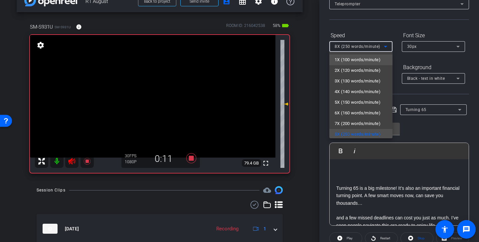
scroll to position [1, 0]
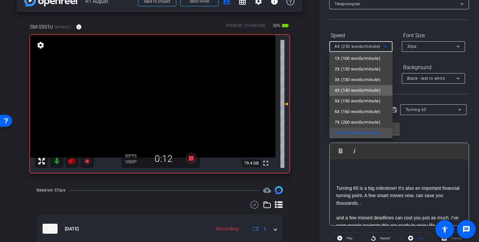
click at [361, 88] on span "4X (140 words/minute)" at bounding box center [358, 91] width 46 height 8
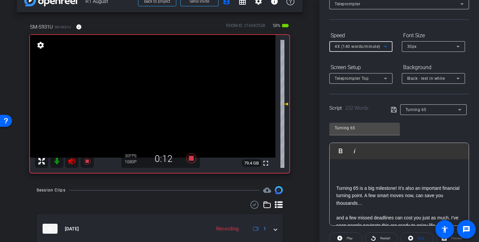
scroll to position [121, 0]
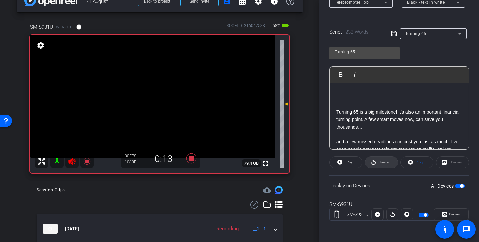
click at [385, 161] on span "Restart" at bounding box center [385, 162] width 10 height 4
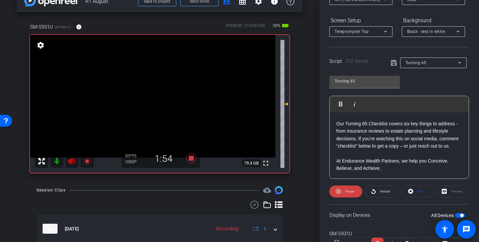
scroll to position [93, 0]
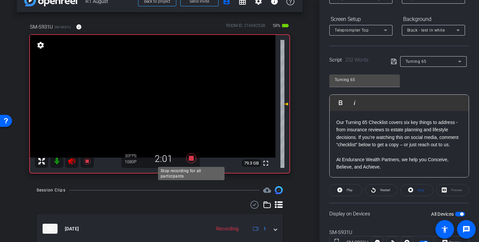
click at [192, 156] on icon at bounding box center [191, 158] width 10 height 10
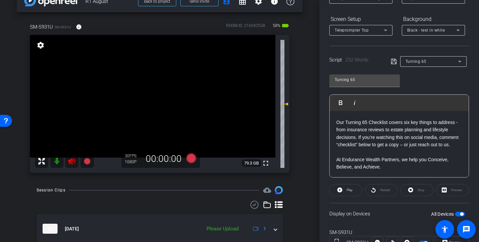
click at [73, 161] on icon at bounding box center [72, 161] width 8 height 8
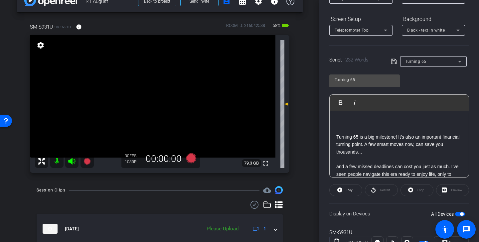
scroll to position [0, 0]
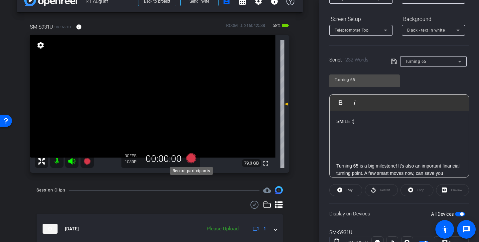
click at [193, 159] on icon at bounding box center [191, 158] width 10 height 10
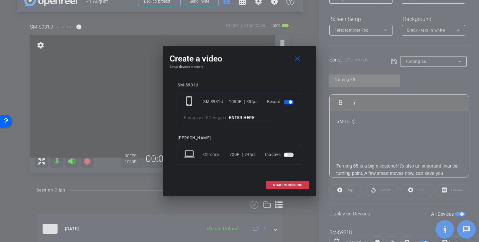
click at [241, 117] on input at bounding box center [251, 118] width 45 height 8
paste input "65 TK 1"
type input "65 TK 1"
click at [296, 53] on span at bounding box center [298, 59] width 21 height 16
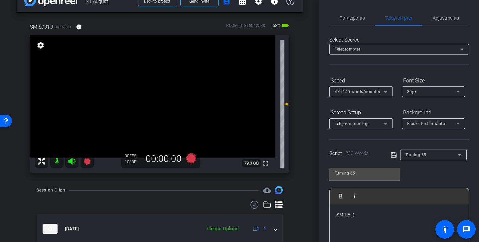
click at [454, 9] on div "Participants Teleprompter Adjustments [PERSON_NAME] Director Everyone 0 Mark al…" at bounding box center [399, 121] width 160 height 242
click at [452, 17] on span "Adjustments" at bounding box center [446, 18] width 26 height 5
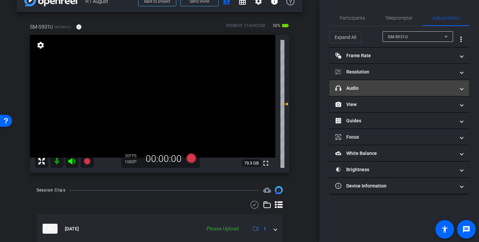
click at [389, 93] on mat-expansion-panel-header "headphone icon Audio" at bounding box center [399, 88] width 140 height 16
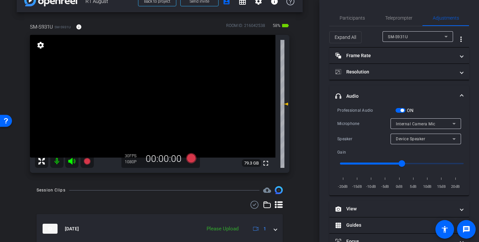
click at [401, 108] on span "button" at bounding box center [401, 110] width 10 height 5
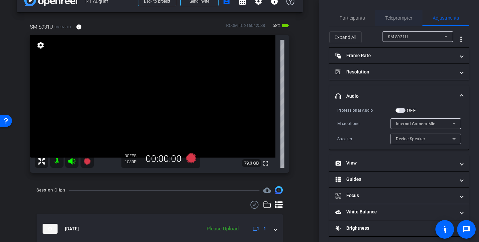
click at [404, 22] on span "Teleprompter" at bounding box center [398, 18] width 27 height 16
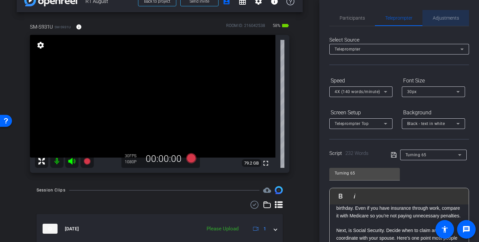
click at [448, 25] on span "Adjustments" at bounding box center [446, 18] width 26 height 16
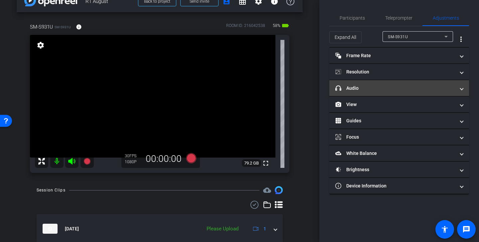
click at [399, 91] on mat-panel-title "headphone icon Audio" at bounding box center [395, 88] width 120 height 7
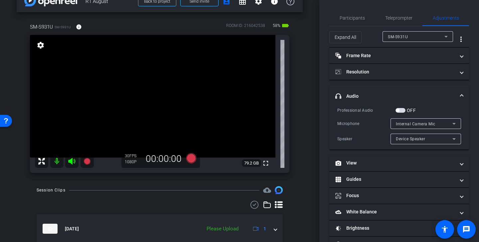
click at [401, 111] on span "button" at bounding box center [401, 110] width 10 height 5
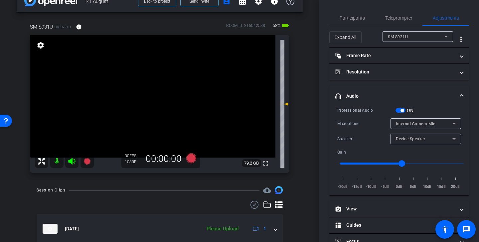
click at [401, 108] on span "button" at bounding box center [401, 110] width 10 height 5
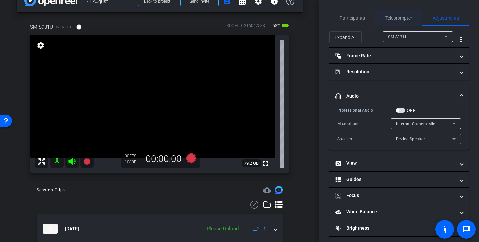
click at [397, 16] on span "Teleprompter" at bounding box center [398, 18] width 27 height 5
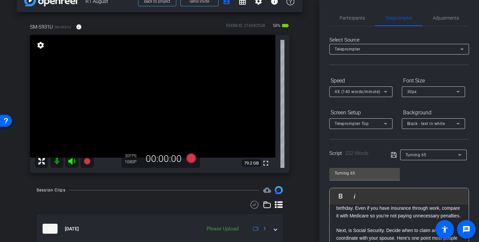
scroll to position [178, 0]
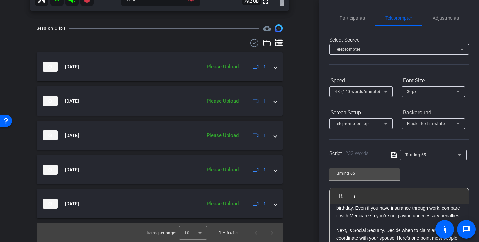
click at [257, 44] on icon at bounding box center [255, 43] width 10 height 8
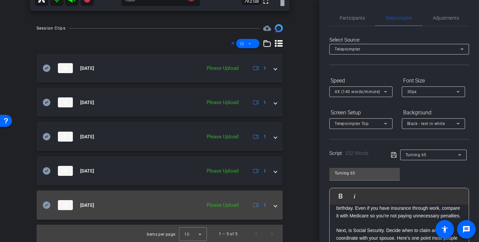
click at [50, 211] on mat-expansion-panel-header "[DATE] Please Upload 1" at bounding box center [160, 205] width 246 height 29
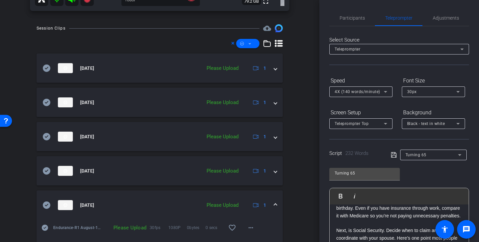
click at [48, 205] on icon at bounding box center [47, 205] width 8 height 7
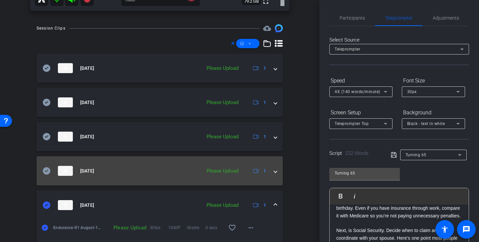
click at [46, 175] on icon at bounding box center [47, 171] width 8 height 8
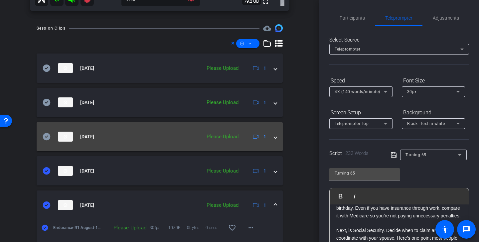
click at [46, 135] on icon at bounding box center [47, 136] width 8 height 7
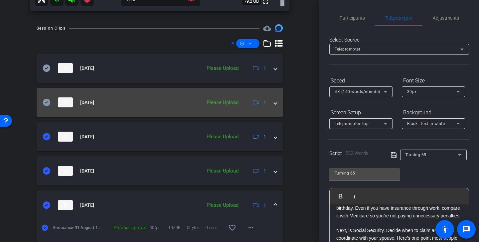
click at [48, 101] on icon at bounding box center [47, 102] width 8 height 7
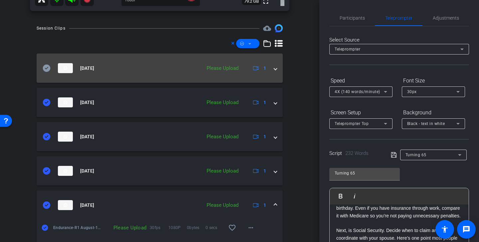
click at [48, 70] on icon at bounding box center [47, 68] width 8 height 7
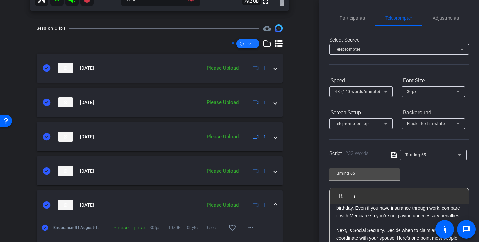
click at [253, 46] on span at bounding box center [247, 44] width 23 height 16
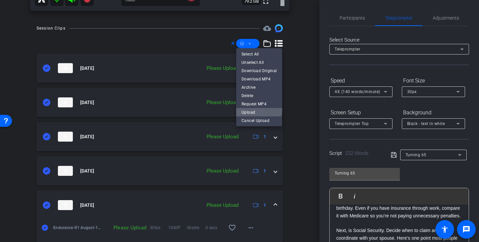
click at [253, 109] on span "Upload" at bounding box center [259, 112] width 35 height 8
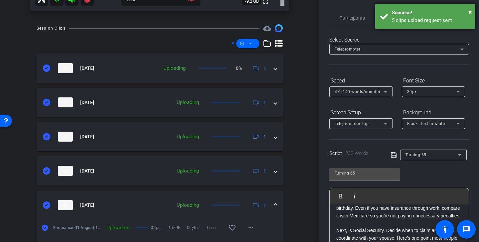
click at [451, 20] on div "5 clips upload request sent" at bounding box center [431, 21] width 78 height 8
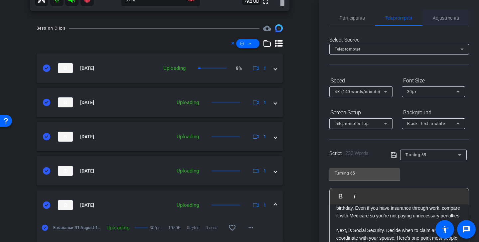
click at [446, 23] on span "Adjustments" at bounding box center [446, 18] width 26 height 16
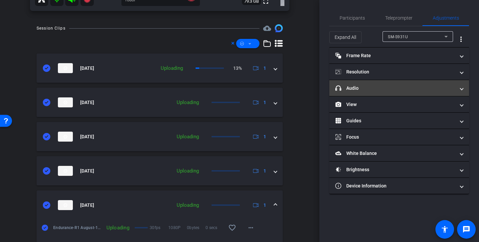
click at [395, 88] on mat-panel-title "headphone icon Audio" at bounding box center [395, 88] width 120 height 7
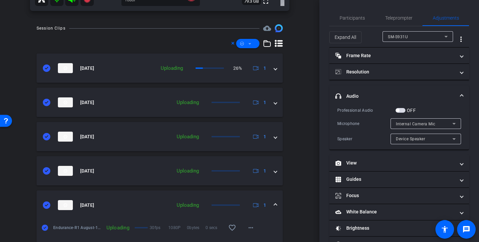
click at [401, 110] on span "button" at bounding box center [401, 110] width 10 height 5
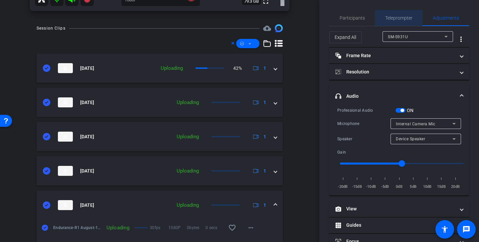
click at [402, 18] on span "Teleprompter" at bounding box center [398, 18] width 27 height 5
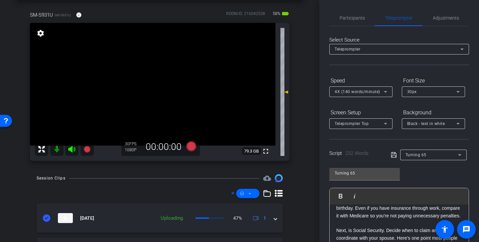
scroll to position [0, 0]
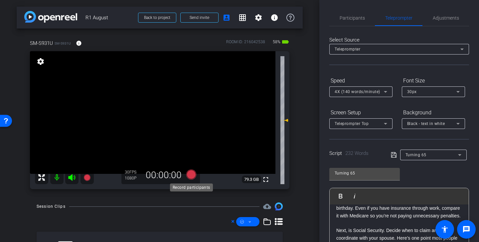
click at [194, 176] on icon at bounding box center [191, 175] width 10 height 10
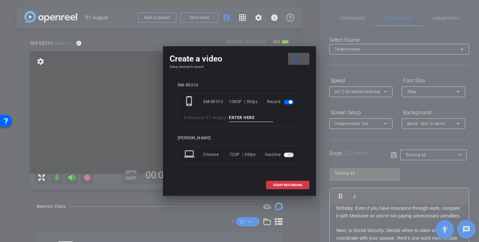
click at [254, 122] on div "phone_iphone SM-S931U 1080P | 30fps Record Endurance - R1 August -" at bounding box center [240, 109] width 124 height 33
click at [261, 115] on input at bounding box center [251, 118] width 45 height 8
paste input "65 TK 1"
type input "65 TK 3"
click at [291, 185] on span "START RECORDING" at bounding box center [287, 185] width 29 height 3
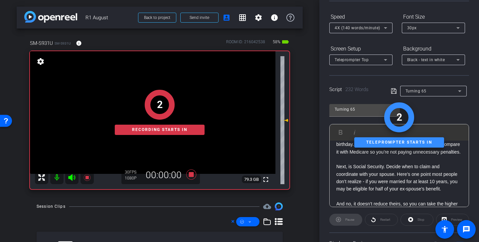
scroll to position [73, 0]
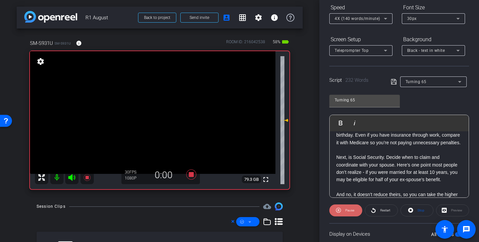
click at [347, 211] on span "Pause" at bounding box center [349, 211] width 9 height 4
click at [351, 212] on span "Play" at bounding box center [350, 211] width 6 height 4
click at [72, 176] on icon at bounding box center [71, 177] width 7 height 7
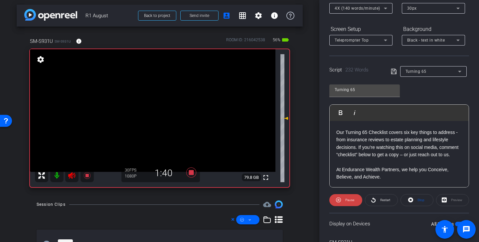
scroll to position [0, 0]
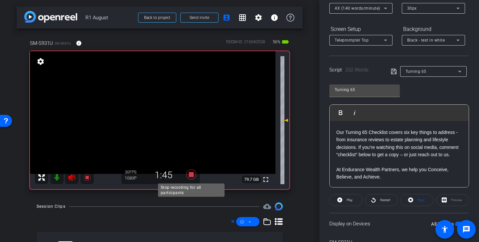
click at [191, 175] on icon at bounding box center [191, 175] width 10 height 10
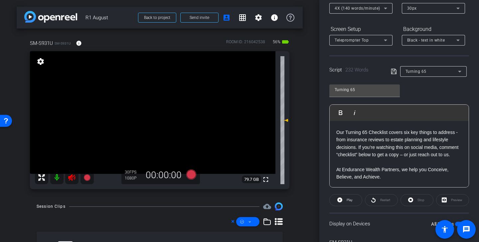
click at [72, 178] on icon at bounding box center [71, 177] width 7 height 7
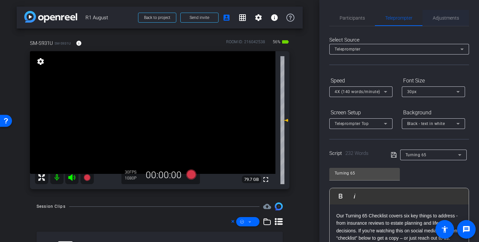
click at [453, 20] on span "Adjustments" at bounding box center [446, 18] width 26 height 5
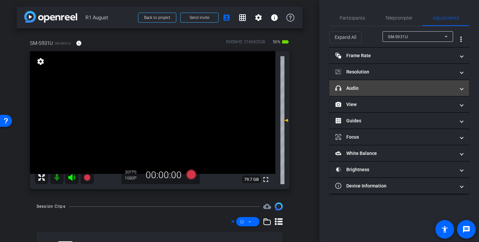
click at [395, 91] on mat-panel-title "headphone icon Audio" at bounding box center [395, 88] width 120 height 7
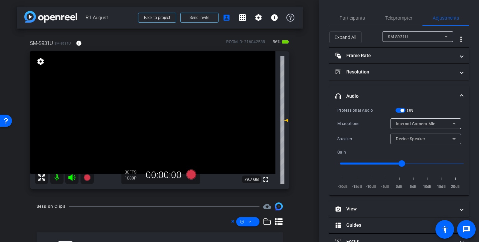
click at [401, 108] on span "button" at bounding box center [401, 110] width 10 height 5
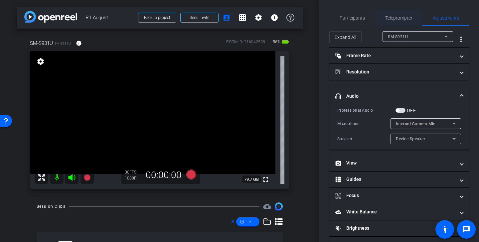
click at [403, 18] on span "Teleprompter" at bounding box center [398, 18] width 27 height 5
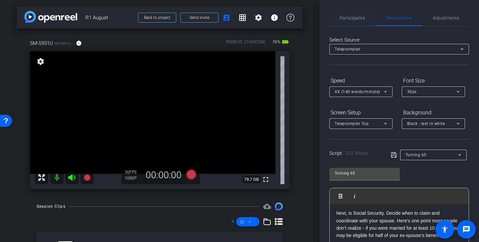
click at [359, 19] on span "Participants" at bounding box center [352, 18] width 25 height 5
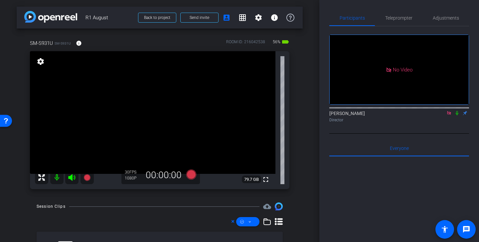
click at [450, 111] on icon at bounding box center [449, 113] width 4 height 4
click at [411, 24] on span "Teleprompter" at bounding box center [398, 18] width 27 height 16
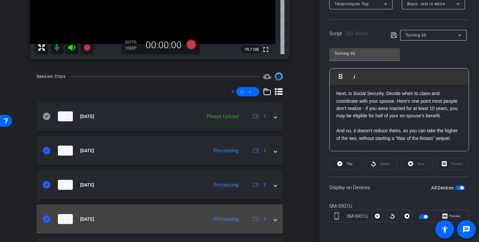
scroll to position [173, 0]
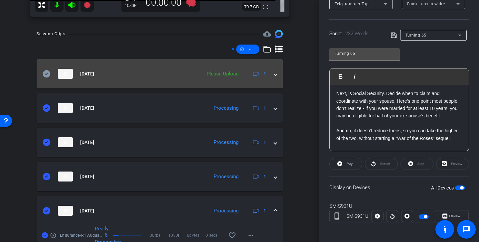
click at [48, 73] on icon at bounding box center [47, 74] width 8 height 8
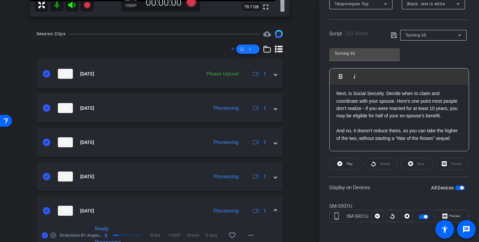
click at [249, 47] on icon at bounding box center [249, 49] width 3 height 8
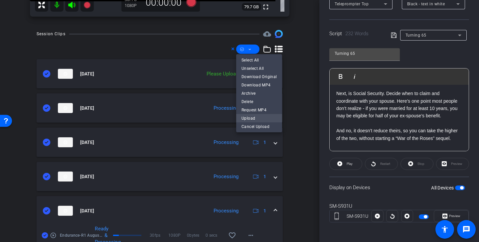
click at [262, 116] on span "Upload" at bounding box center [259, 118] width 35 height 8
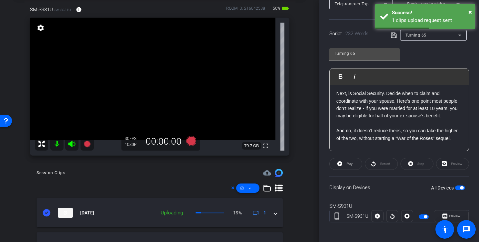
scroll to position [23, 0]
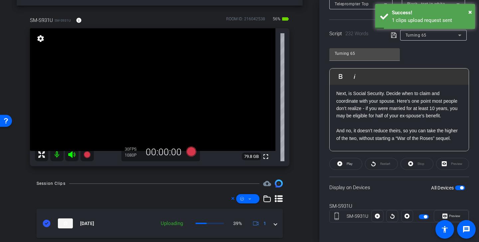
click at [426, 218] on span "button" at bounding box center [424, 217] width 10 height 5
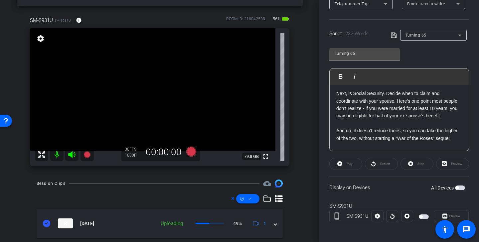
scroll to position [0, 0]
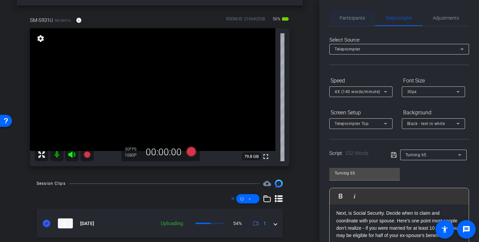
click at [353, 18] on span "Participants" at bounding box center [352, 18] width 25 height 5
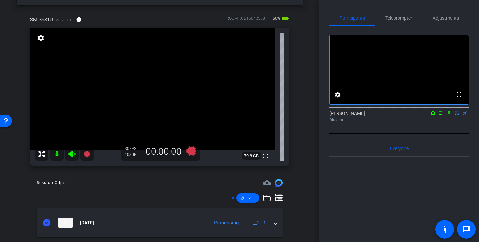
scroll to position [12, 0]
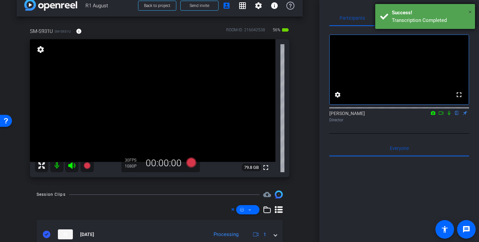
click at [471, 11] on span "×" at bounding box center [470, 12] width 4 height 8
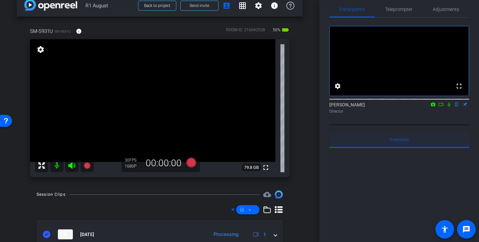
scroll to position [0, 0]
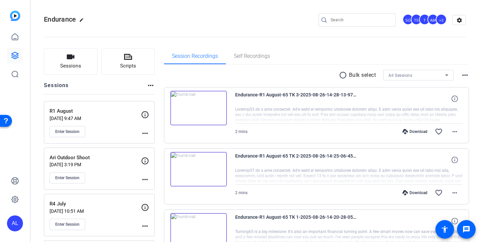
click at [344, 75] on mat-icon "radio_button_unchecked" at bounding box center [344, 75] width 10 height 8
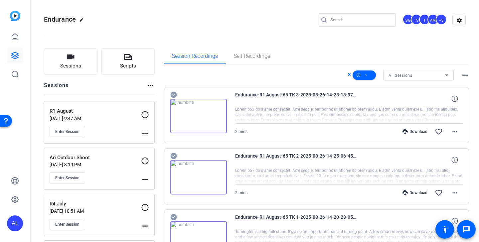
click at [173, 94] on icon at bounding box center [173, 95] width 6 height 6
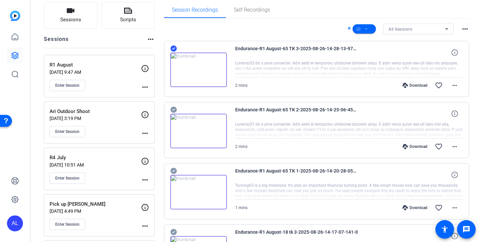
scroll to position [72, 0]
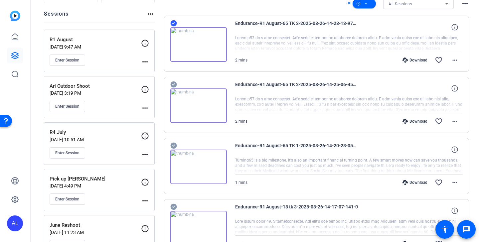
click at [173, 86] on icon at bounding box center [173, 85] width 6 height 6
click at [174, 146] on icon at bounding box center [173, 146] width 6 height 6
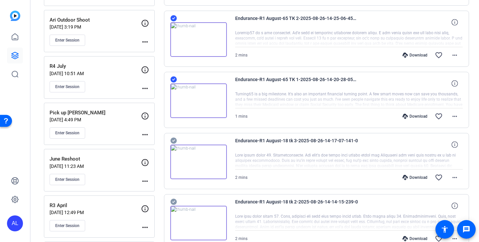
scroll to position [168, 0]
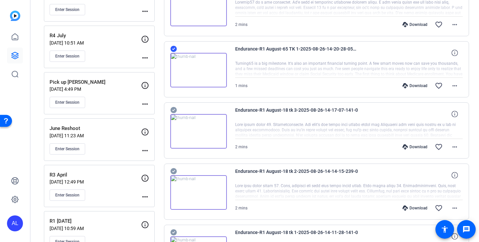
click at [174, 109] on icon at bounding box center [173, 110] width 7 height 8
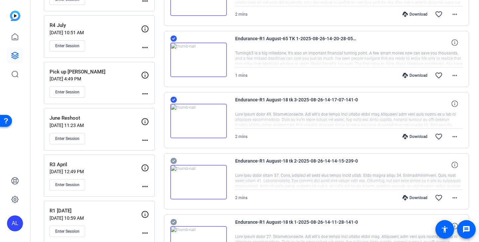
scroll to position [193, 0]
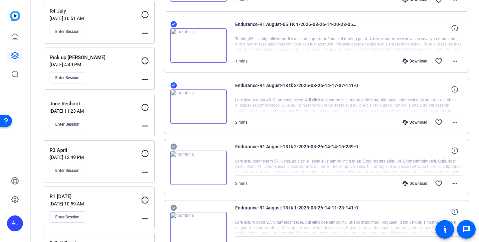
click at [173, 147] on icon at bounding box center [173, 147] width 6 height 6
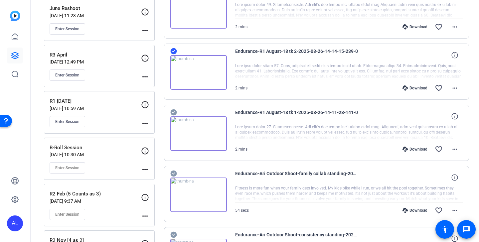
click at [174, 114] on icon at bounding box center [173, 112] width 6 height 6
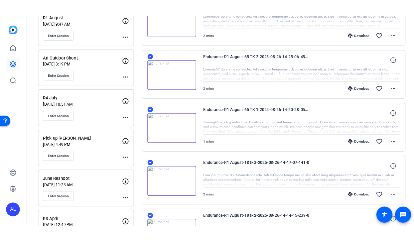
scroll to position [0, 0]
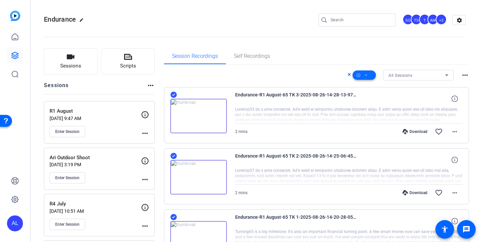
click at [370, 75] on span at bounding box center [364, 75] width 23 height 16
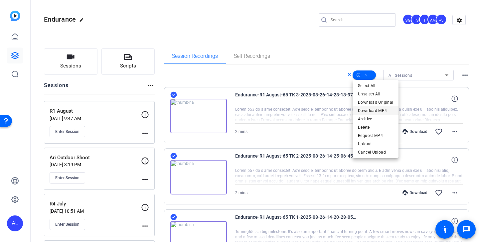
click at [375, 111] on span "Download MP4" at bounding box center [375, 111] width 35 height 8
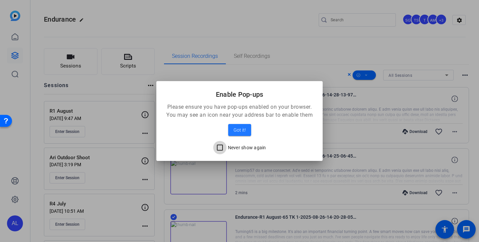
click at [221, 147] on input "Never show again" at bounding box center [219, 147] width 13 height 13
checkbox input "true"
click at [240, 132] on span "Got it!" at bounding box center [240, 130] width 12 height 8
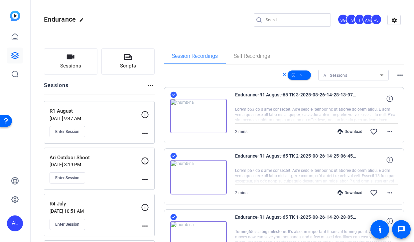
click at [283, 75] on icon at bounding box center [284, 75] width 3 height 8
